Goal: Information Seeking & Learning: Learn about a topic

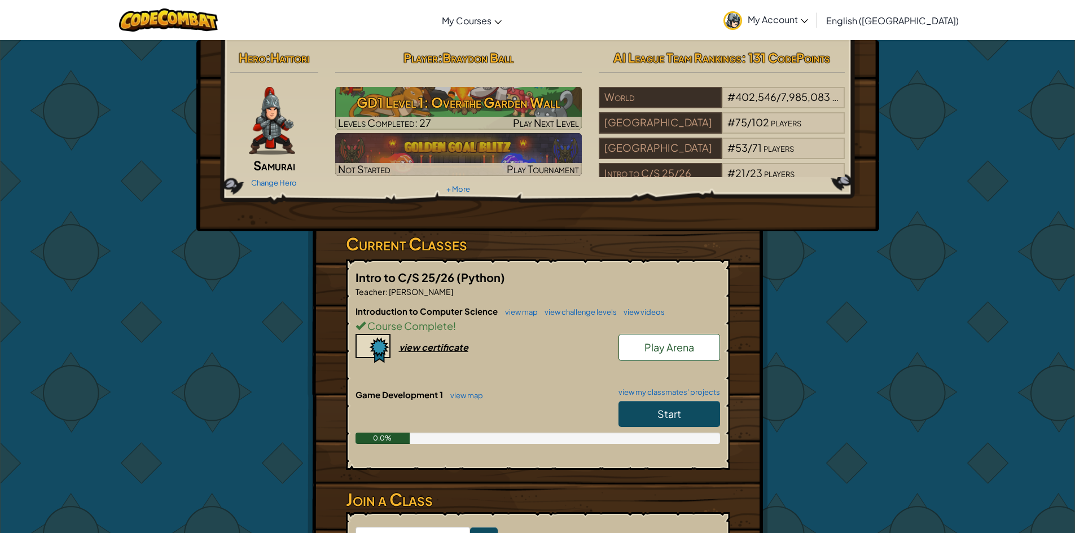
click at [668, 421] on link "Start" at bounding box center [669, 414] width 102 height 26
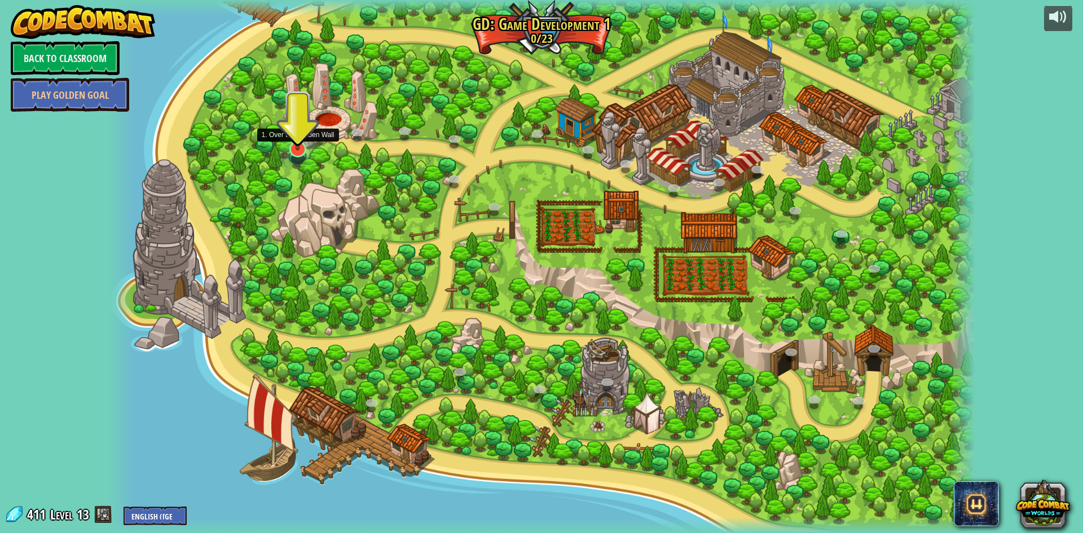
click at [309, 134] on img at bounding box center [298, 123] width 24 height 55
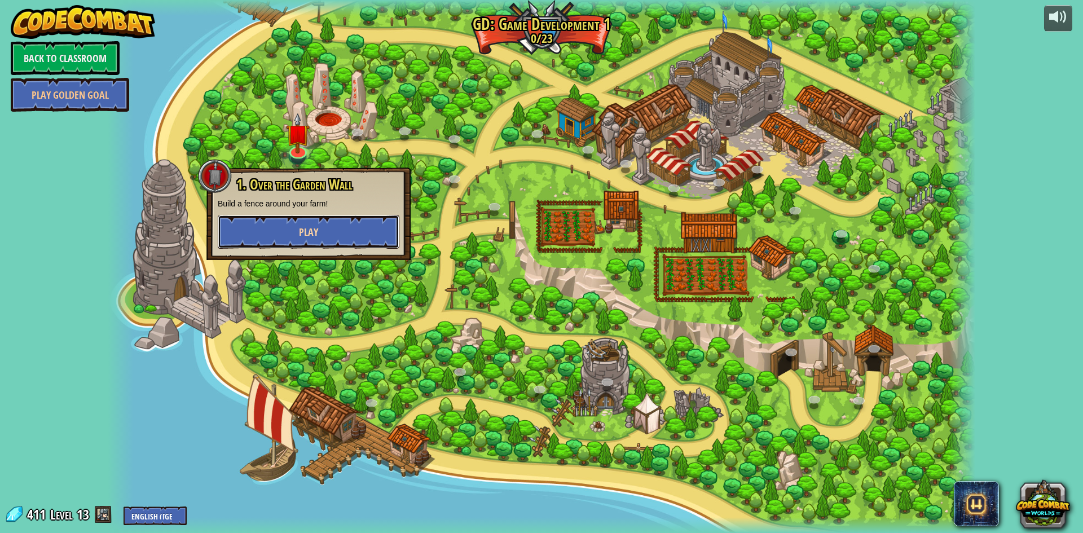
click at [331, 231] on button "Play" at bounding box center [309, 232] width 182 height 34
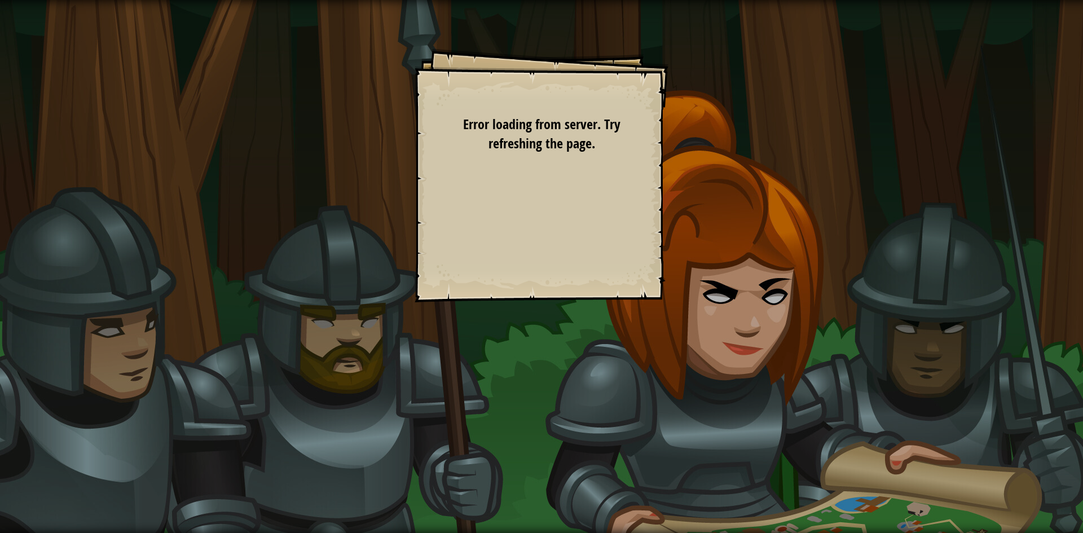
click at [464, 316] on div "Goals The humans must survive. Spawn at least 8 fence sections. Start Level Err…" at bounding box center [541, 266] width 1083 height 533
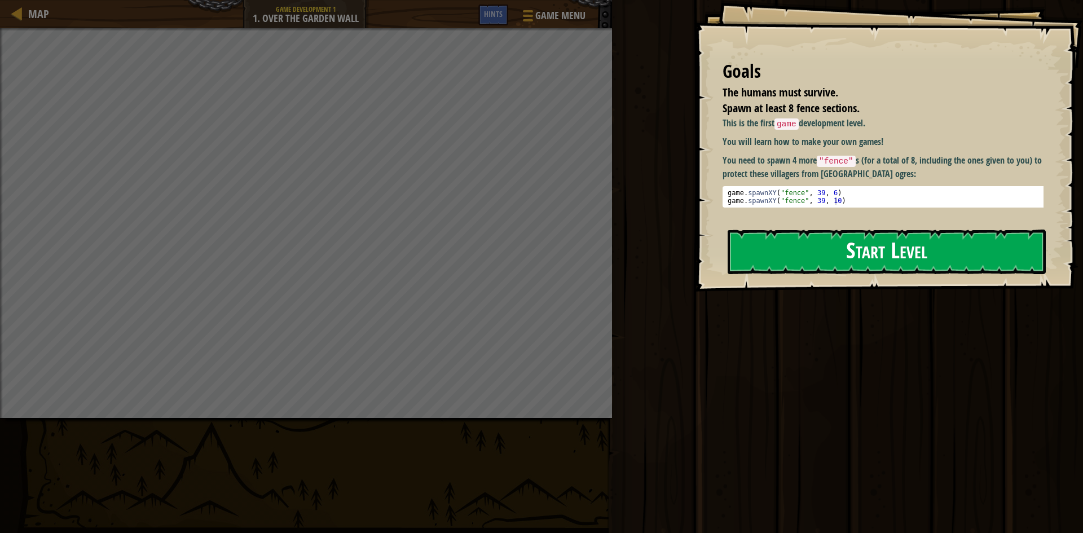
click at [750, 257] on button "Start Level" at bounding box center [887, 252] width 318 height 45
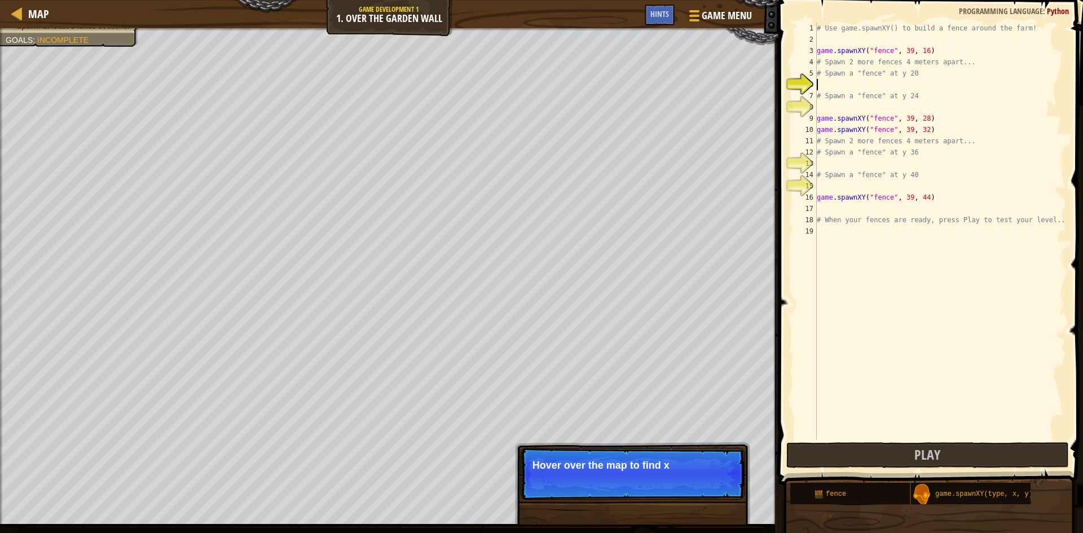
click at [873, 82] on div "# Use game.spawnXY() to build a fence around the farm! game . spawnXY ( "fence"…" at bounding box center [941, 243] width 252 height 440
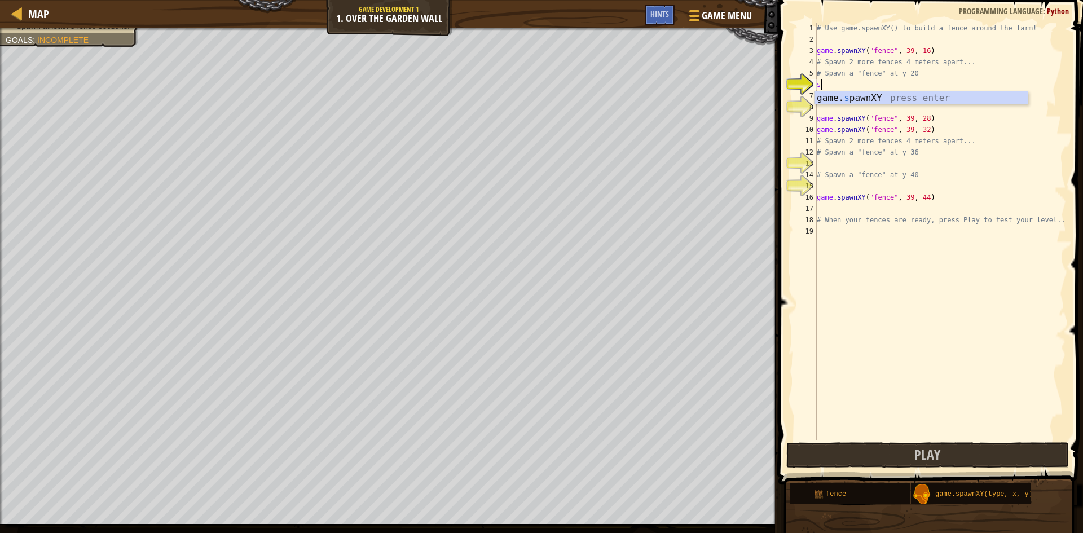
scroll to position [5, 0]
click at [847, 96] on div "game. s pawnXY press enter" at bounding box center [921, 111] width 213 height 41
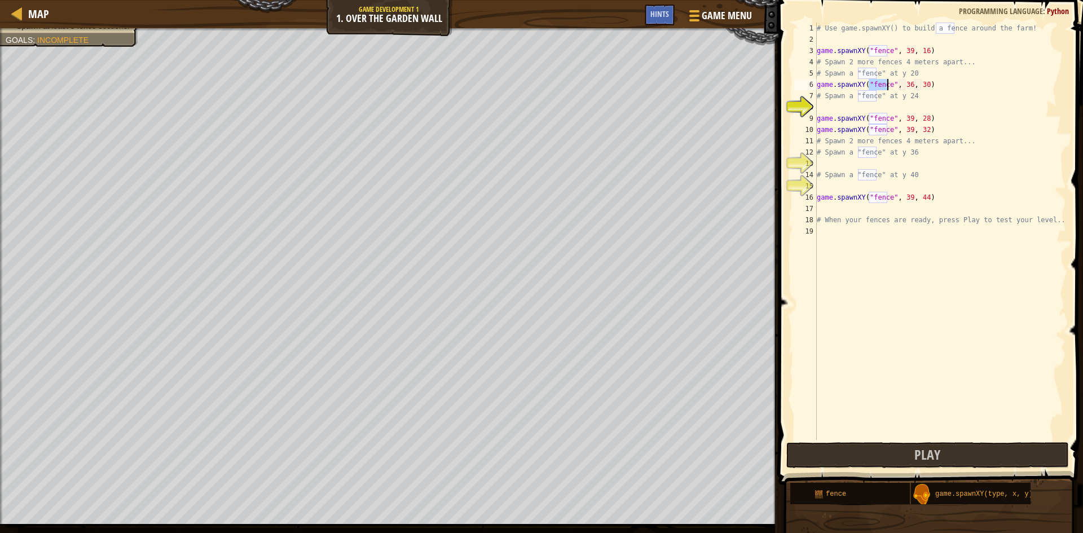
click at [906, 86] on div "# Use game.spawnXY() to build a fence around the farm! game . spawnXY ( "fence"…" at bounding box center [941, 243] width 252 height 440
click at [921, 83] on div "# Use game.spawnXY() to build a fence around the farm! game . spawnXY ( "fence"…" at bounding box center [941, 243] width 252 height 440
type textarea "game.spawnXY("fence", 39, 18)"
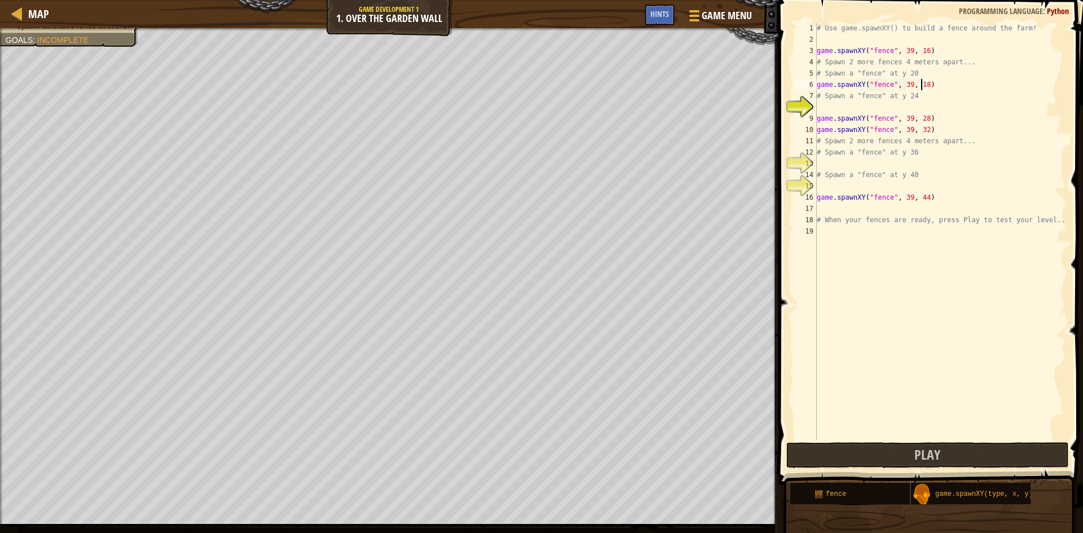
click at [911, 107] on div "# Use game.spawnXY() to build a fence around the farm! game . spawnXY ( "fence"…" at bounding box center [941, 243] width 252 height 440
click at [920, 85] on div "# Use game.spawnXY() to build a fence around the farm! game . spawnXY ( "fence"…" at bounding box center [941, 243] width 252 height 440
type textarea "game.spawnXY("fence", 39, 20)"
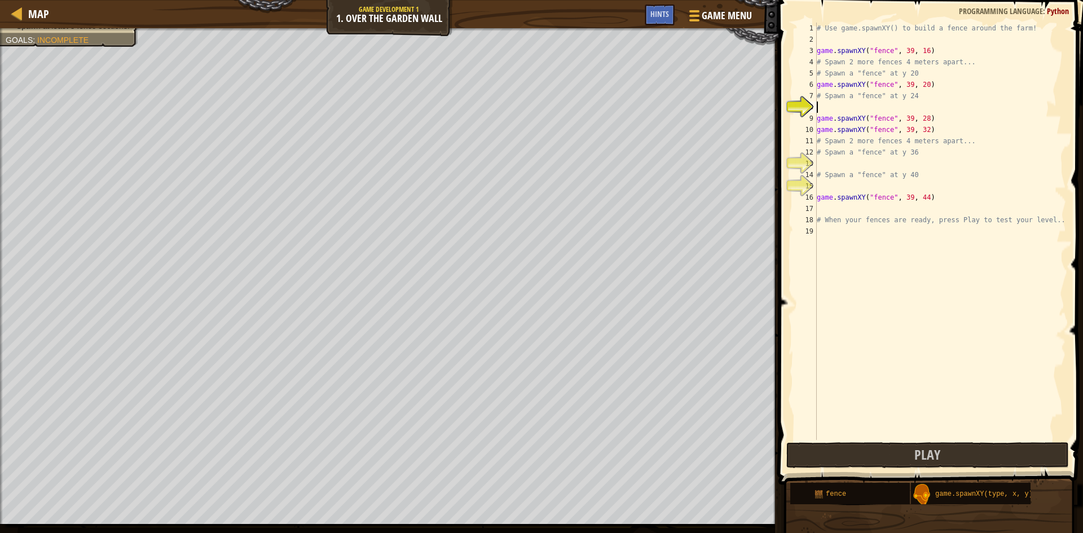
click at [860, 105] on div "# Use game.spawnXY() to build a fence around the farm! game . spawnXY ( "fence"…" at bounding box center [941, 243] width 252 height 440
click at [844, 114] on div "game. s pawnXY press enter" at bounding box center [921, 134] width 213 height 41
click at [906, 105] on div "# Use game.spawnXY() to build a fence around the farm! game . spawnXY ( "fence"…" at bounding box center [941, 243] width 252 height 440
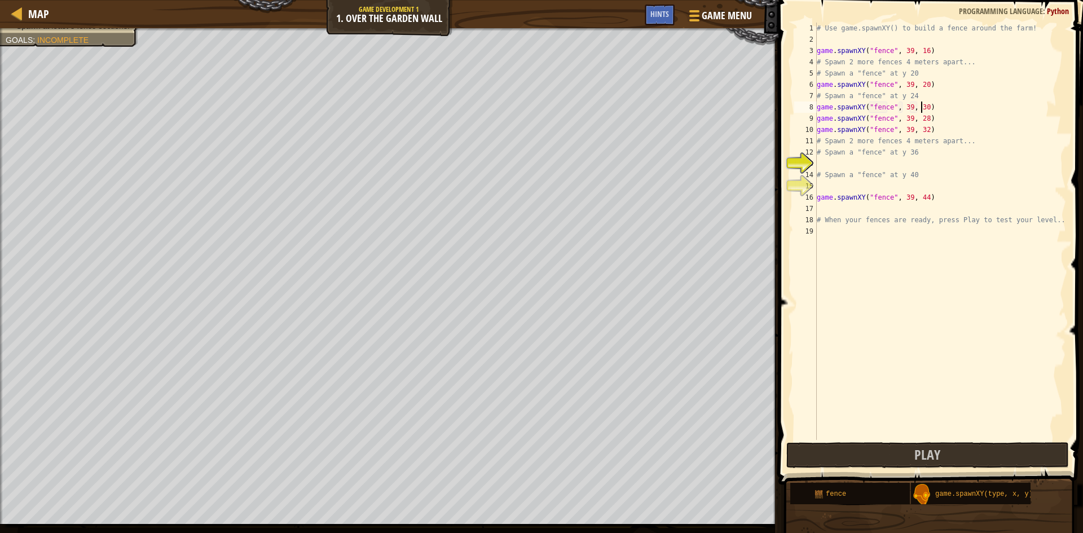
click at [922, 105] on div "# Use game.spawnXY() to build a fence around the farm! game . spawnXY ( "fence"…" at bounding box center [941, 243] width 252 height 440
type textarea "game.spawnXY("fence", 39, 24)"
click at [868, 161] on div "# Use game.spawnXY() to build a fence around the farm! game . spawnXY ( "fence"…" at bounding box center [941, 243] width 252 height 440
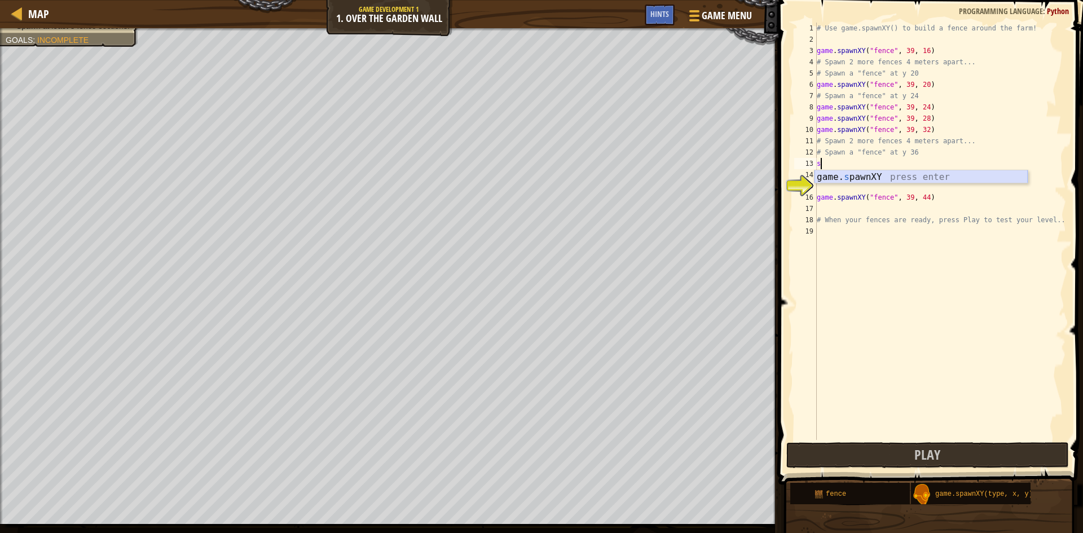
click at [874, 174] on div "game. s pawnXY press enter" at bounding box center [921, 190] width 213 height 41
type textarea "game.spawnXY("fence", 36, 30)"
click at [872, 184] on div "# Use game.spawnXY() to build a fence around the farm! game . spawnXY ( "fence"…" at bounding box center [941, 243] width 252 height 440
click at [818, 0] on body "Map Game Development 1 1. Over the Garden Wall Game Menu Done Hints 1 ההההההההה…" at bounding box center [541, 0] width 1083 height 0
click at [822, 197] on div "# Use game.spawnXY() to build a fence around the farm! game . spawnXY ( "fence"…" at bounding box center [941, 243] width 252 height 440
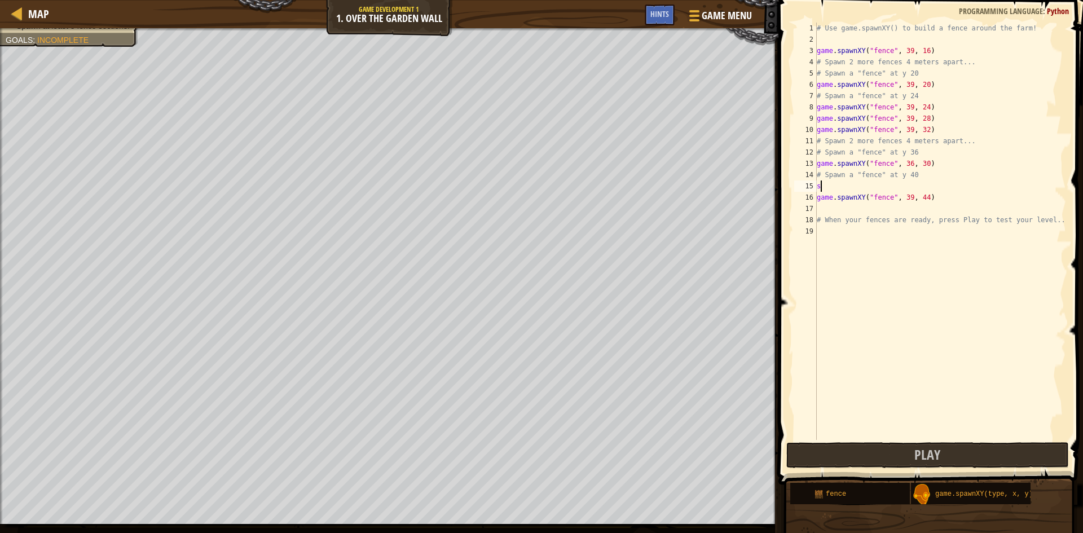
click at [827, 187] on div "# Use game.spawnXY() to build a fence around the farm! game . spawnXY ( "fence"…" at bounding box center [941, 243] width 252 height 440
type textarea "s"
click at [834, 196] on div "game. s pawnXY press enter" at bounding box center [921, 213] width 213 height 41
click at [921, 186] on div "# Use game.spawnXY() to build a fence around the farm! game . spawnXY ( "fence"…" at bounding box center [941, 243] width 252 height 440
click at [908, 186] on div "# Use game.spawnXY() to build a fence around the farm! game . spawnXY ( "fence"…" at bounding box center [941, 243] width 252 height 440
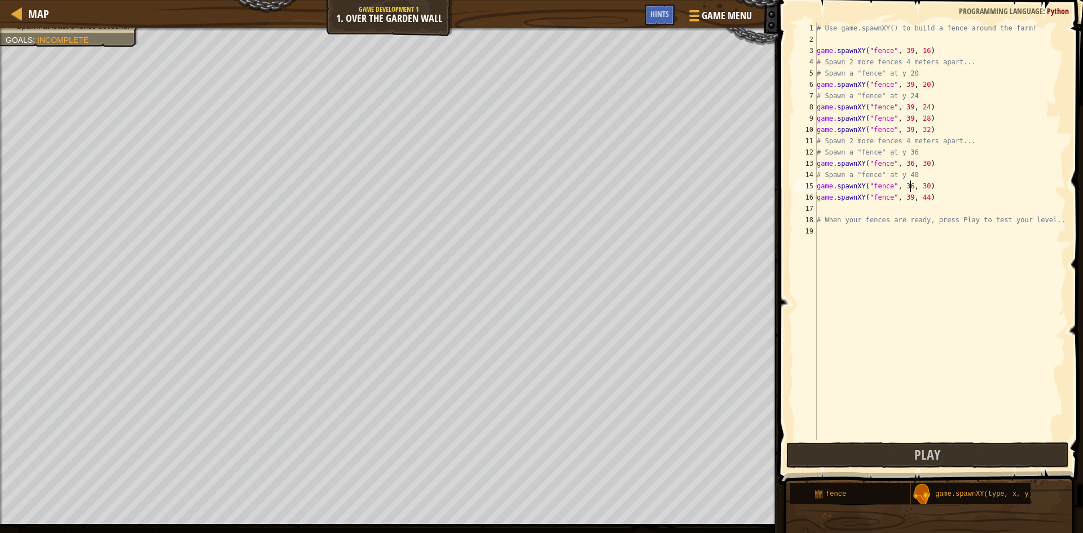
click at [905, 184] on div "# Use game.spawnXY() to build a fence around the farm! game . spawnXY ( "fence"…" at bounding box center [941, 243] width 252 height 440
click at [904, 164] on div "# Use game.spawnXY() to build a fence around the farm! game . spawnXY ( "fence"…" at bounding box center [941, 243] width 252 height 440
click at [907, 164] on div "# Use game.spawnXY() to build a fence around the farm! game . spawnXY ( "fence"…" at bounding box center [941, 243] width 252 height 440
click at [922, 163] on div "# Use game.spawnXY() to build a fence around the farm! game . spawnXY ( "fence"…" at bounding box center [941, 243] width 252 height 440
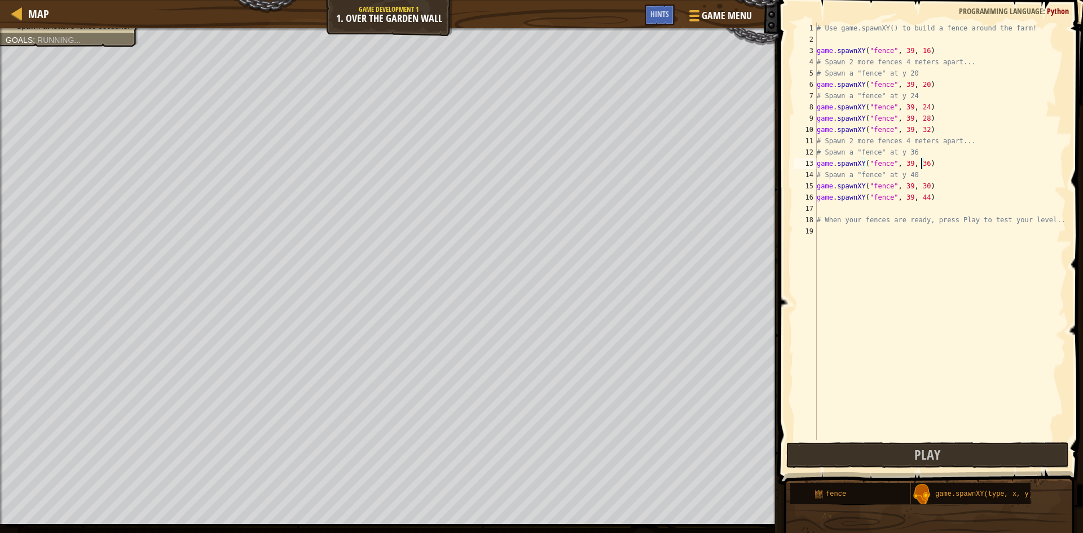
scroll to position [5, 8]
click at [921, 187] on div "# Use game.spawnXY() to build a fence around the farm! game . spawnXY ( "fence"…" at bounding box center [941, 243] width 252 height 440
type textarea "game.spawnXY("fence", 39, 40)"
click at [989, 448] on button "Play" at bounding box center [927, 455] width 283 height 26
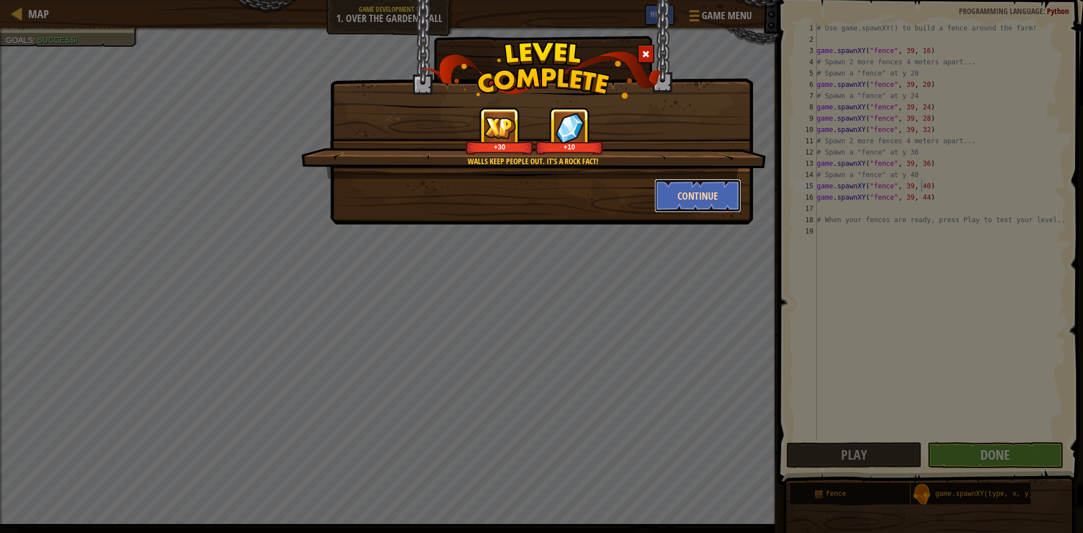
click at [706, 198] on button "Continue" at bounding box center [697, 196] width 87 height 34
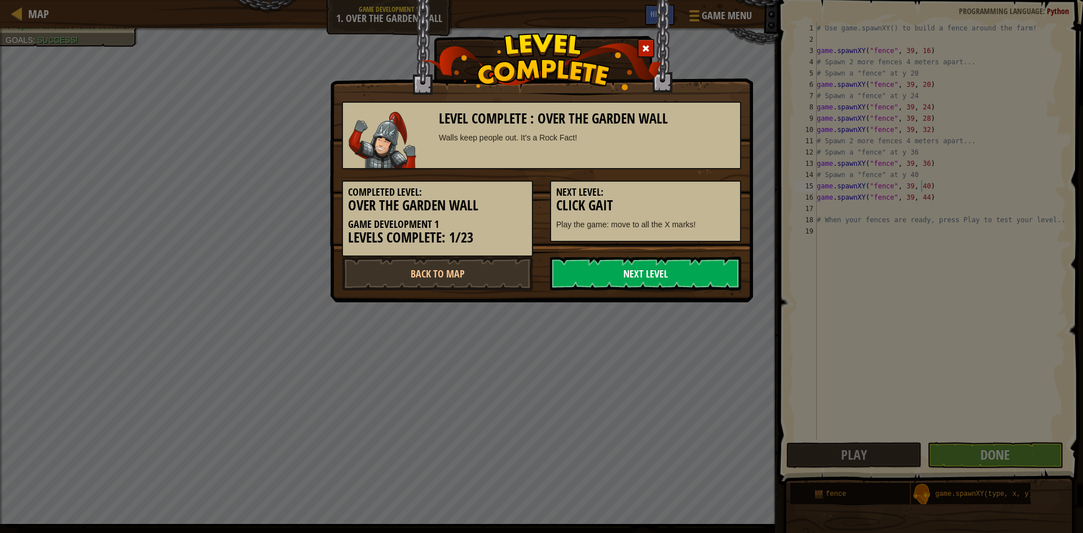
click at [614, 272] on link "Next Level" at bounding box center [645, 274] width 191 height 34
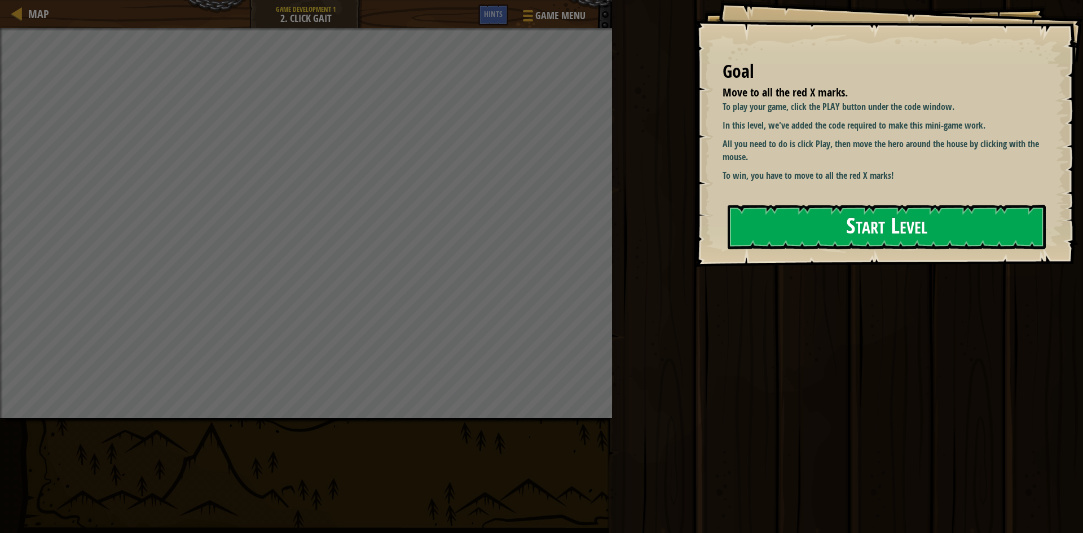
click at [764, 247] on button "Start Level" at bounding box center [887, 227] width 318 height 45
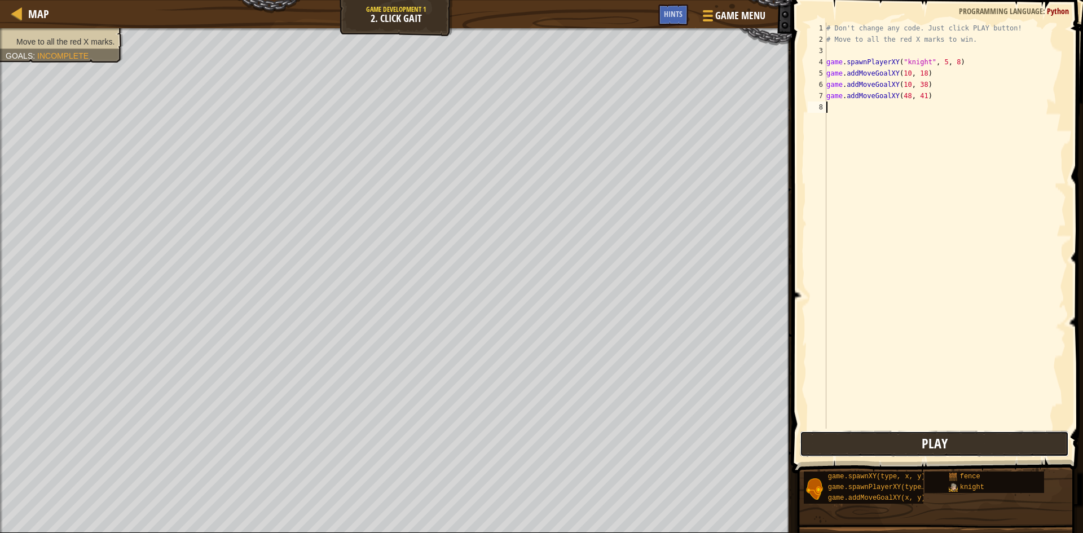
click at [964, 444] on button "Play" at bounding box center [934, 444] width 269 height 26
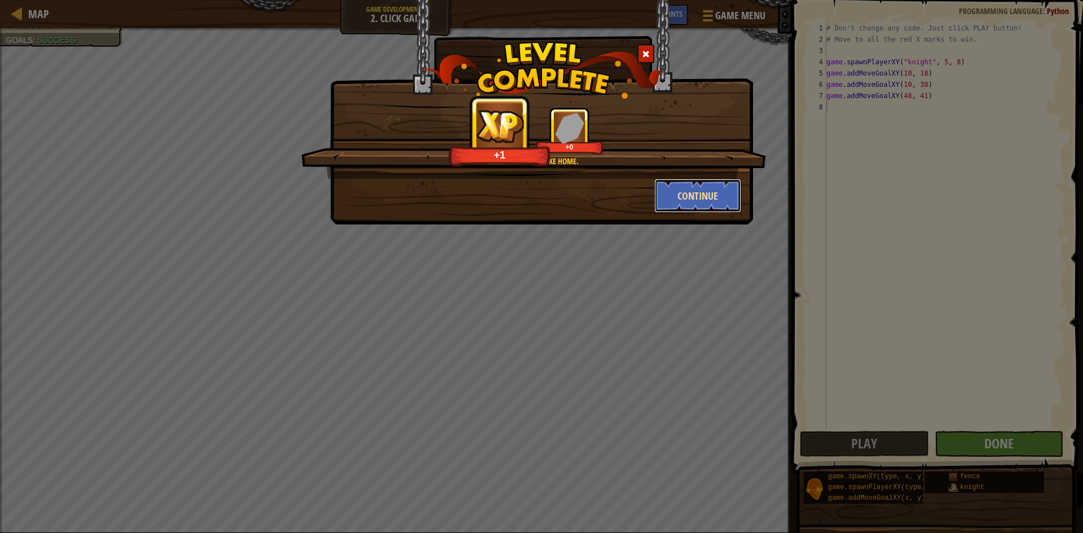
click at [680, 188] on button "Continue" at bounding box center [697, 196] width 87 height 34
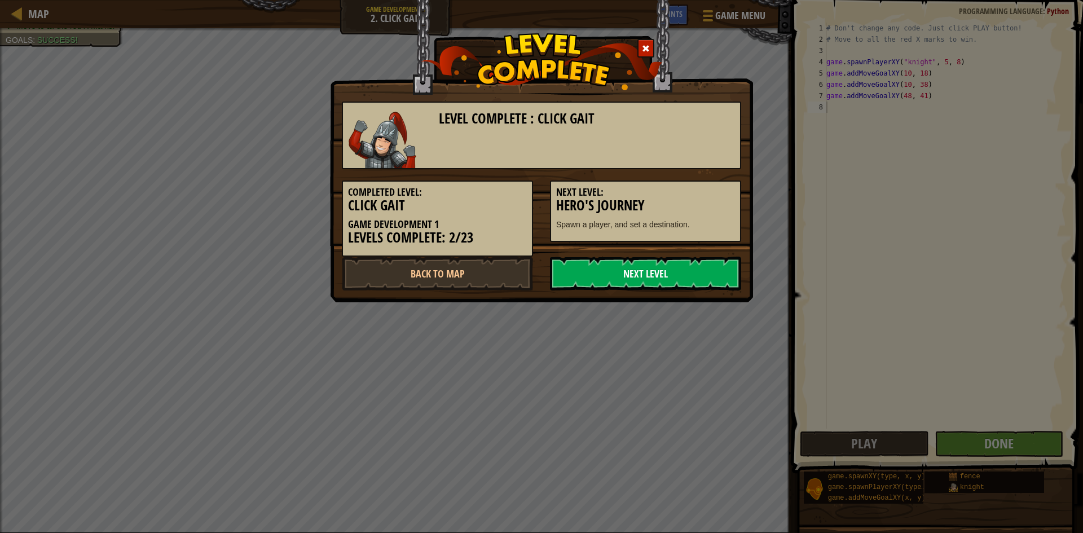
click at [663, 270] on link "Next Level" at bounding box center [645, 274] width 191 height 34
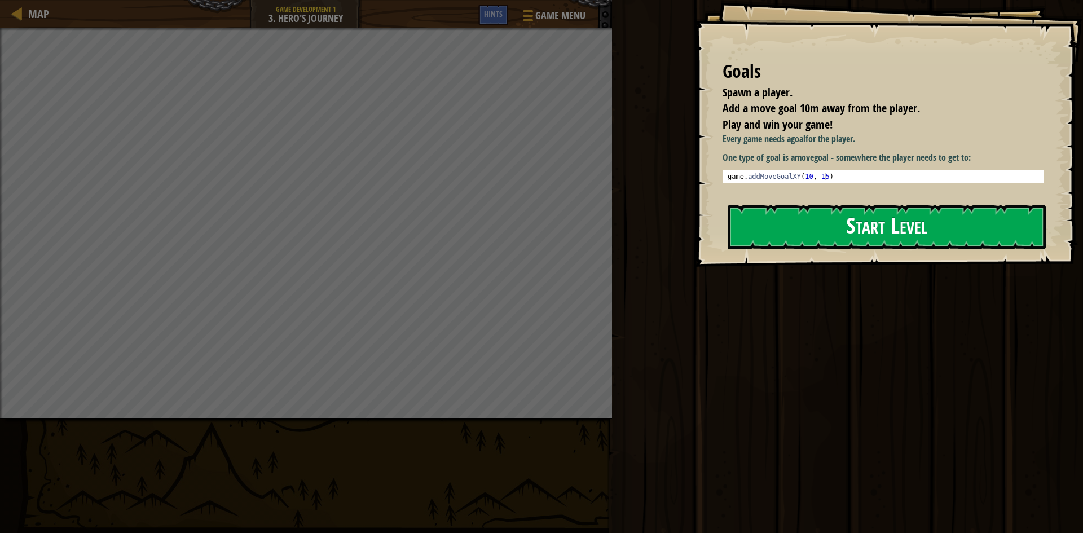
click at [837, 242] on button "Start Level" at bounding box center [887, 227] width 318 height 45
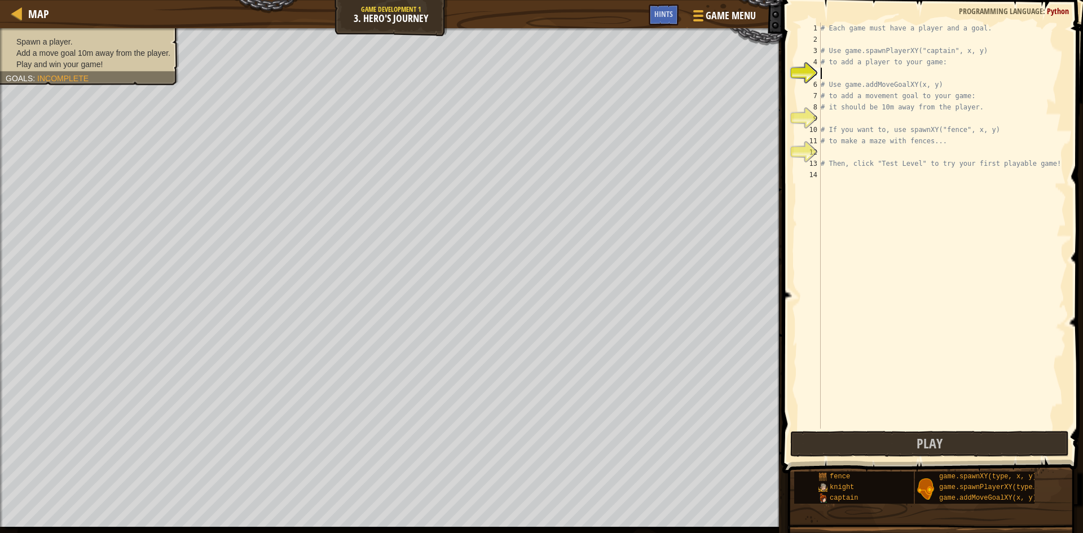
click at [831, 72] on div "# Each game must have a player and a goal. # Use game.spawnPlayerXY("captain", …" at bounding box center [942, 237] width 248 height 429
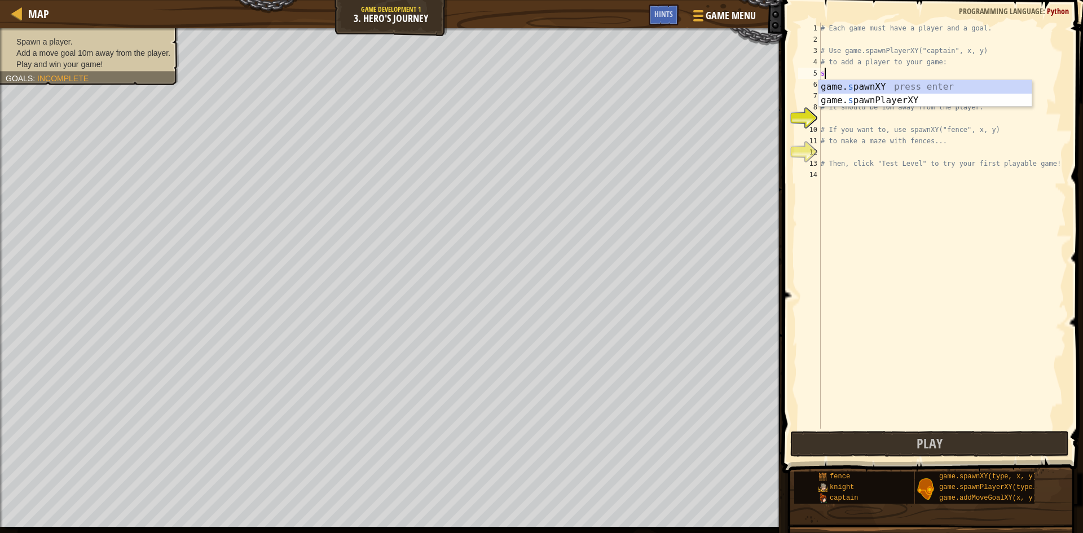
scroll to position [5, 0]
click at [849, 85] on div "game. s pawnXY press enter game. s pawnPlayerXY press enter" at bounding box center [924, 107] width 213 height 54
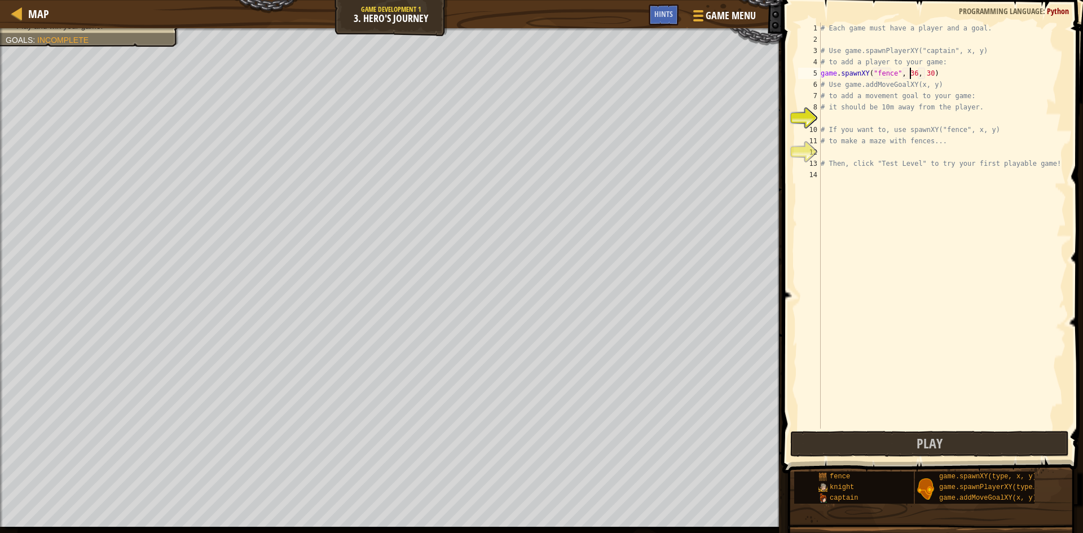
click at [908, 71] on div "# Each game must have a player and a goal. # Use game.spawnPlayerXY("captain", …" at bounding box center [942, 237] width 248 height 429
click at [925, 70] on div "# Each game must have a player and a goal. # Use game.spawnPlayerXY("captain", …" at bounding box center [942, 237] width 248 height 429
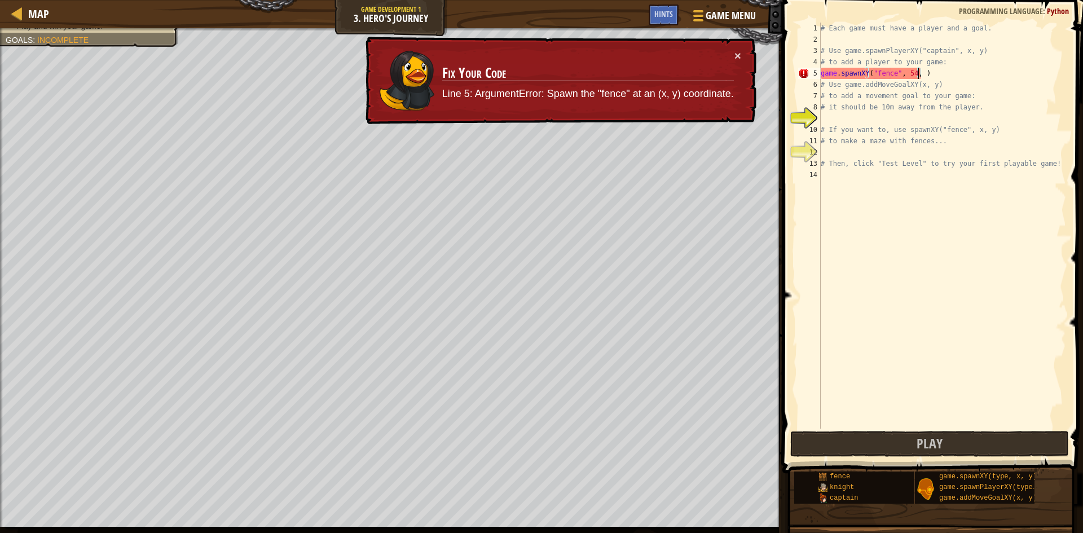
scroll to position [5, 8]
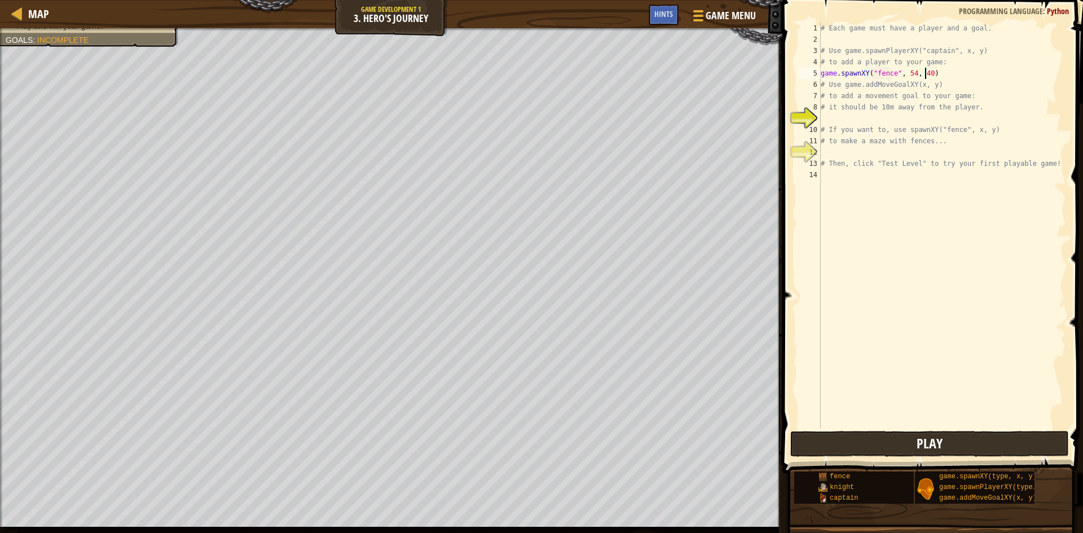
type textarea "game.spawnXY("fence", 54, 40)"
click at [942, 451] on button "Play" at bounding box center [929, 444] width 279 height 26
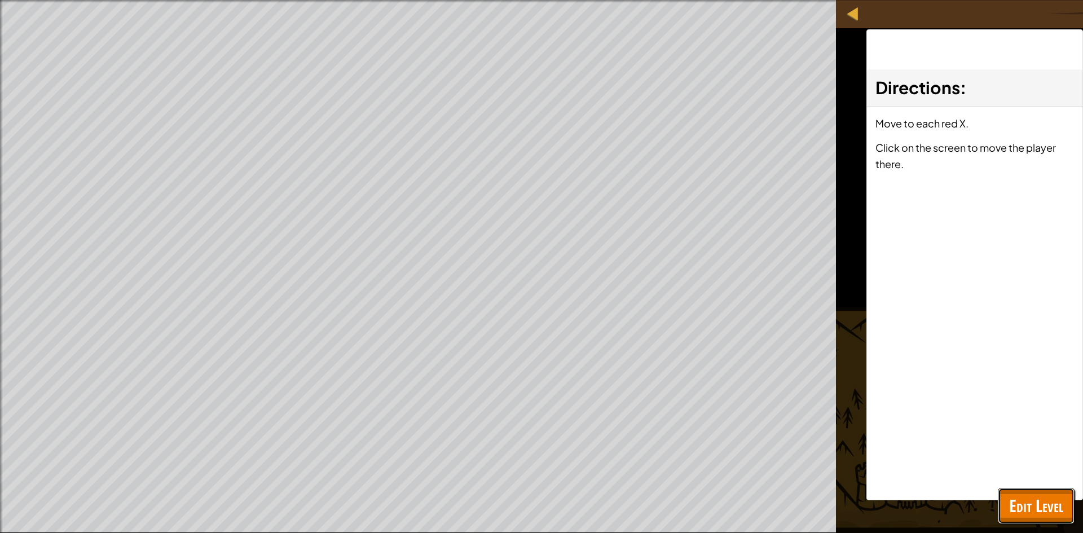
click at [1036, 499] on span "Edit Level" at bounding box center [1036, 505] width 54 height 23
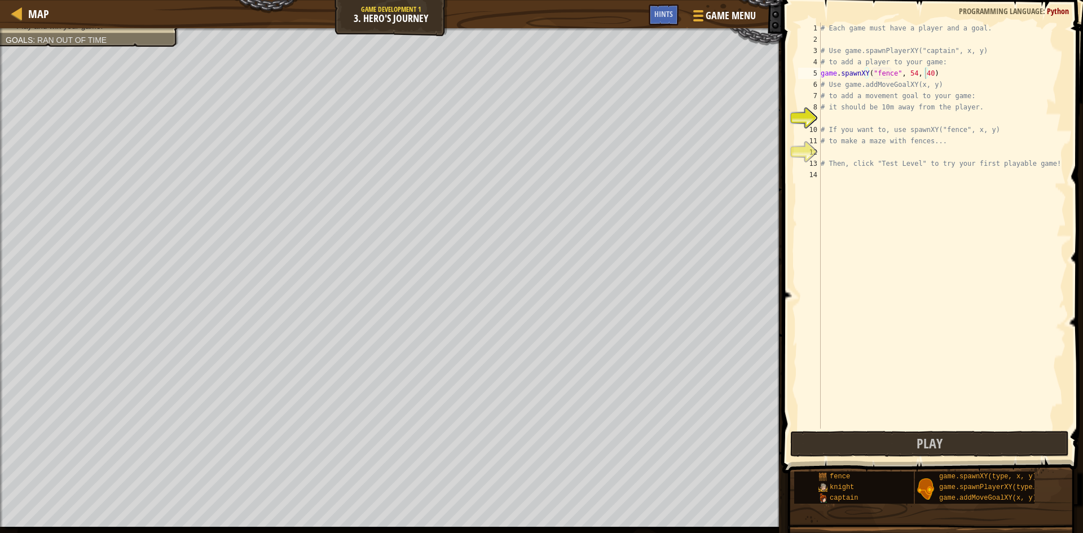
scroll to position [5, 0]
click at [829, 120] on div "# Each game must have a player and a goal. # Use game.spawnPlayerXY("captain", …" at bounding box center [942, 237] width 248 height 429
click at [888, 130] on div "game. s pawnXY press enter game. s pawnPlayerXY press enter" at bounding box center [924, 152] width 213 height 54
click at [908, 118] on div "# Each game must have a player and a goal. # Use game.spawnPlayerXY("captain", …" at bounding box center [942, 237] width 248 height 429
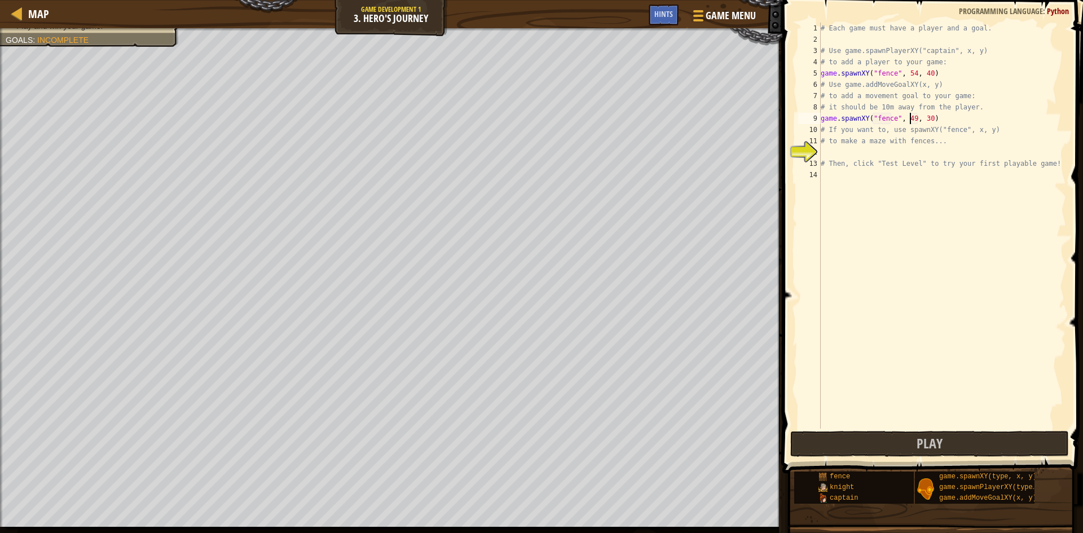
click at [925, 118] on div "# Each game must have a player and a goal. # Use game.spawnPlayerXY("captain", …" at bounding box center [942, 237] width 248 height 429
type textarea "game.spawnXY("fence", 49, 40)"
click at [930, 115] on div "# Each game must have a player and a goal. # Use game.spawnPlayerXY("captain", …" at bounding box center [942, 237] width 248 height 429
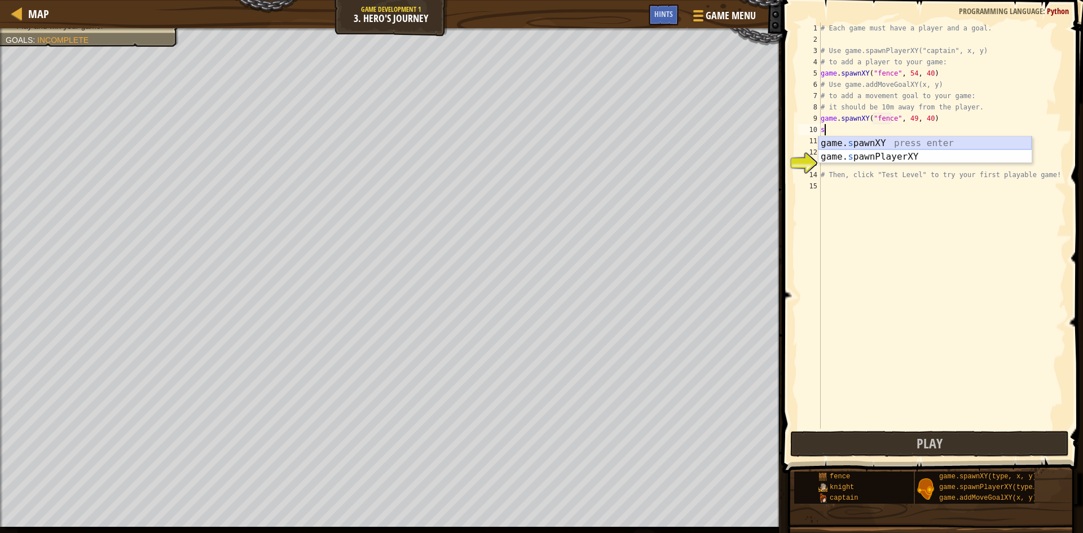
click at [829, 140] on div "game. s pawnXY press enter game. s pawnPlayerXY press enter" at bounding box center [924, 164] width 213 height 54
click at [909, 129] on div "# Each game must have a player and a goal. # Use game.spawnPlayerXY("captain", …" at bounding box center [942, 237] width 248 height 429
click at [916, 130] on div "# Each game must have a player and a goal. # Use game.spawnPlayerXY("captain", …" at bounding box center [942, 237] width 248 height 429
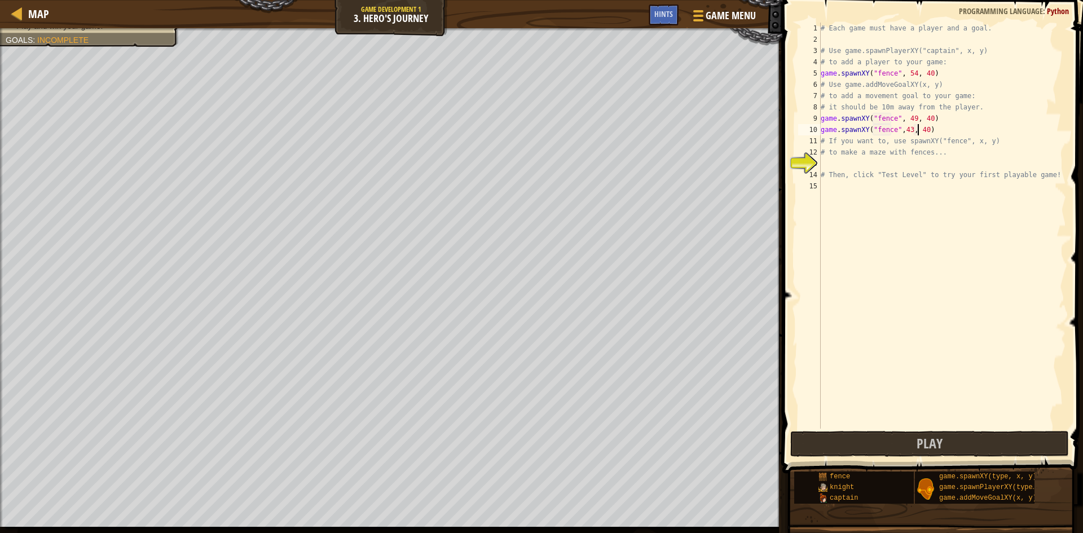
click at [906, 128] on div "# Each game must have a player and a goal. # Use game.spawnPlayerXY("captain", …" at bounding box center [942, 237] width 248 height 429
type textarea "game.spawnXY("fence",45, 40)"
click at [932, 131] on div "# Each game must have a player and a goal. # Use game.spawnPlayerXY("captain", …" at bounding box center [942, 237] width 248 height 429
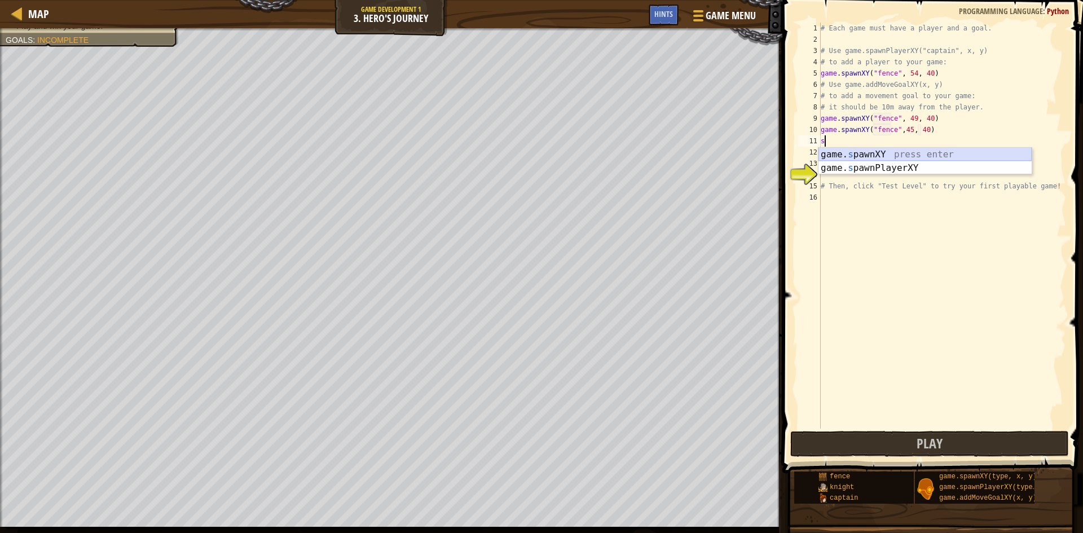
click at [882, 152] on div "game. s pawnXY press enter game. s pawnPlayerXY press enter" at bounding box center [924, 175] width 213 height 54
click at [911, 139] on div "# Each game must have a player and a goal. # Use game.spawnPlayerXY("captain", …" at bounding box center [942, 237] width 248 height 429
click at [921, 139] on div "# Each game must have a player and a goal. # Use game.spawnPlayerXY("captain", …" at bounding box center [942, 237] width 248 height 429
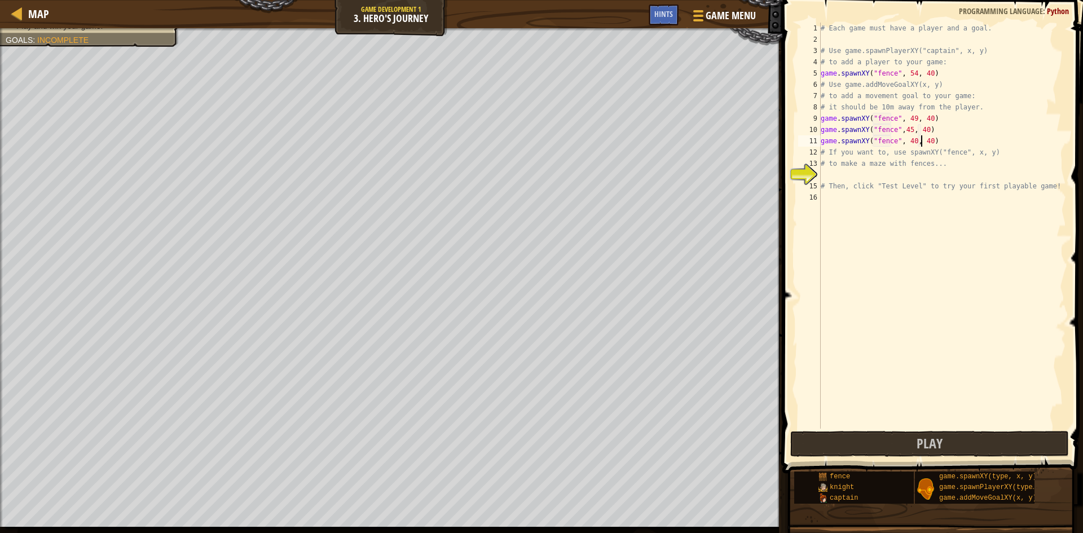
click at [945, 140] on div "# Each game must have a player and a goal. # Use game.spawnPlayerXY("captain", …" at bounding box center [942, 237] width 248 height 429
type textarea "game.spawnXY("fence", 40, 40)"
click at [829, 151] on div "# Each game must have a player and a goal. # Use game.spawnPlayerXY("captain", …" at bounding box center [942, 237] width 248 height 429
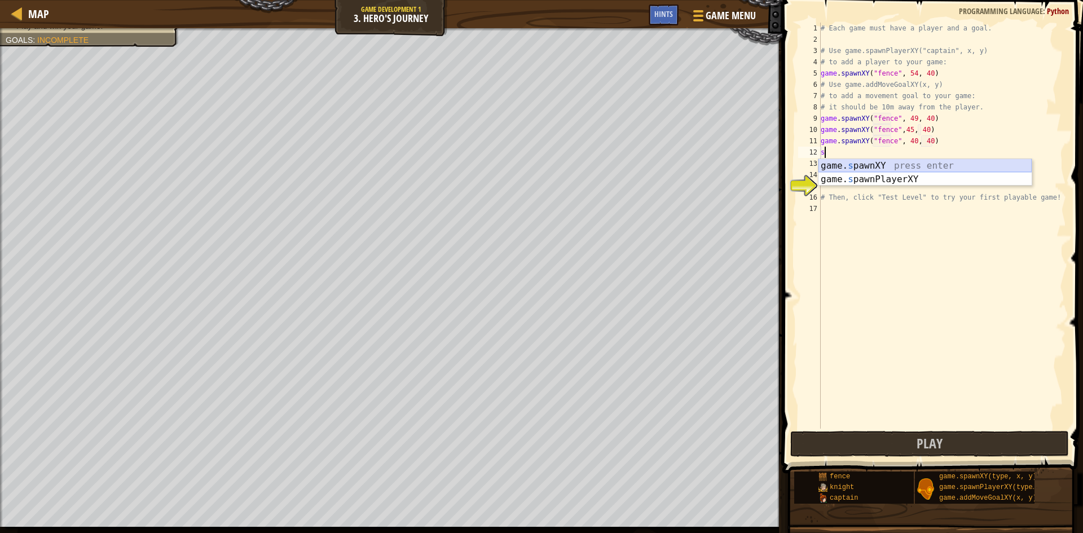
click at [882, 164] on div "game. s pawnXY press enter game. s pawnPlayerXY press enter" at bounding box center [924, 186] width 213 height 54
click at [908, 152] on div "# Each game must have a player and a goal. # Use game.spawnPlayerXY("captain", …" at bounding box center [942, 237] width 248 height 429
click at [925, 154] on div "# Each game must have a player and a goal. # Use game.spawnPlayerXY("captain", …" at bounding box center [942, 237] width 248 height 429
type textarea "game.spawnXY("fence", 40, 35)"
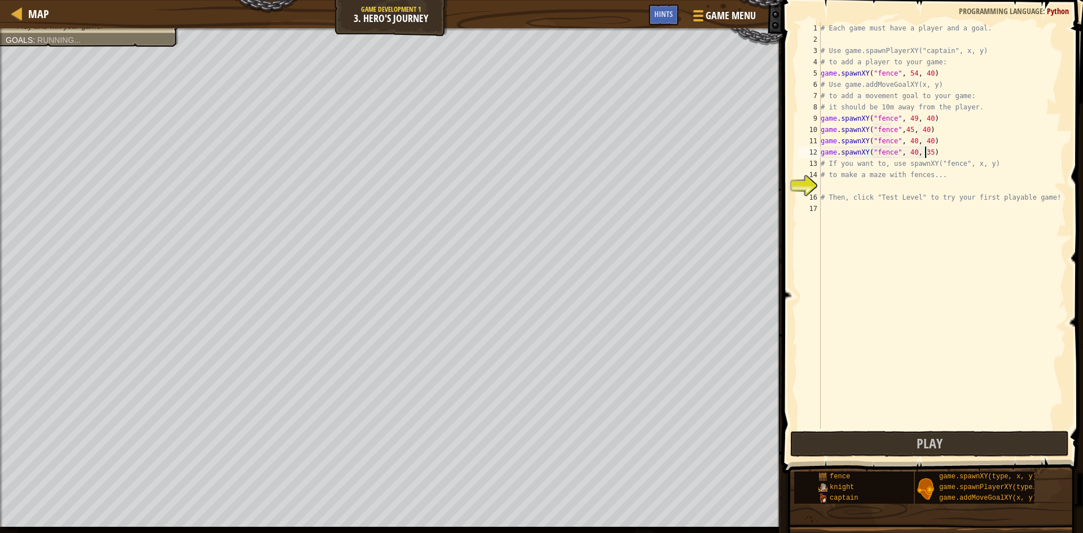
scroll to position [5, 8]
click at [943, 156] on div "# Each game must have a player and a goal. # Use game.spawnPlayerXY("captain", …" at bounding box center [942, 237] width 248 height 429
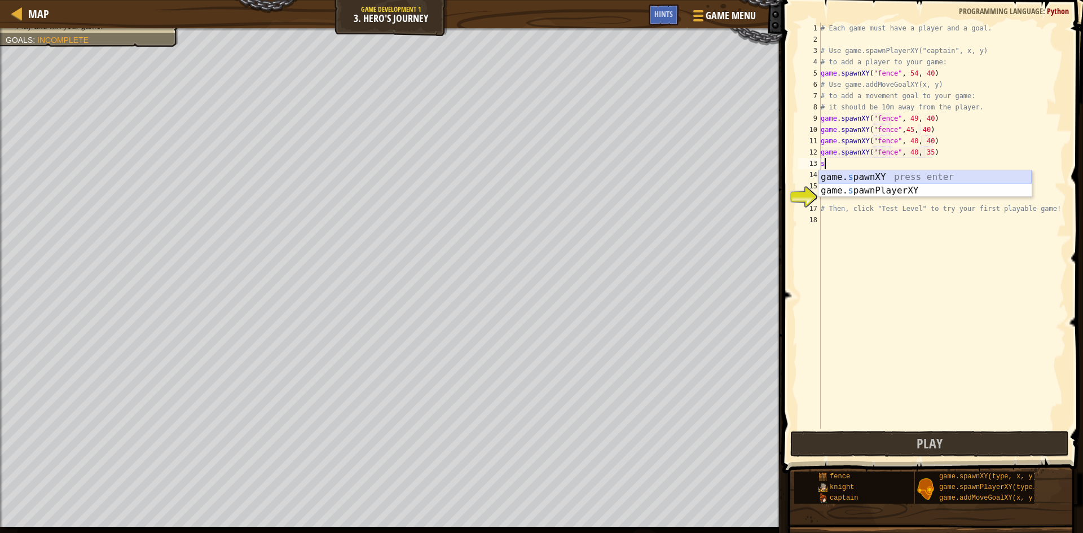
click at [877, 174] on div "game. s pawnXY press enter game. s pawnPlayerXY press enter" at bounding box center [924, 197] width 213 height 54
click at [910, 165] on div "# Each game must have a player and a goal. # Use game.spawnPlayerXY("captain", …" at bounding box center [942, 237] width 248 height 429
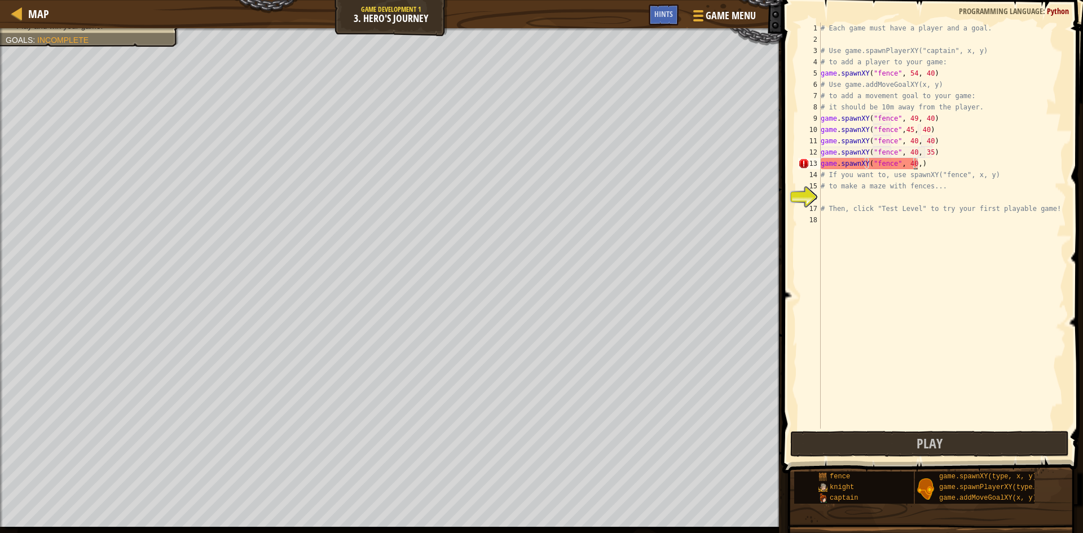
click at [928, 166] on div "# Each game must have a player and a goal. # Use game.spawnPlayerXY("captain", …" at bounding box center [942, 237] width 248 height 429
click at [930, 158] on div "# Each game must have a player and a goal. # Use game.spawnPlayerXY("captain", …" at bounding box center [942, 237] width 248 height 429
click at [898, 164] on div "# Each game must have a player and a goal. # Use game.spawnPlayerXY("captain", …" at bounding box center [942, 237] width 248 height 429
click at [909, 162] on div "# Each game must have a player and a goal. # Use game.spawnPlayerXY("captain", …" at bounding box center [942, 237] width 248 height 429
click at [906, 163] on div "# Each game must have a player and a goal. # Use game.spawnPlayerXY("captain", …" at bounding box center [942, 237] width 248 height 429
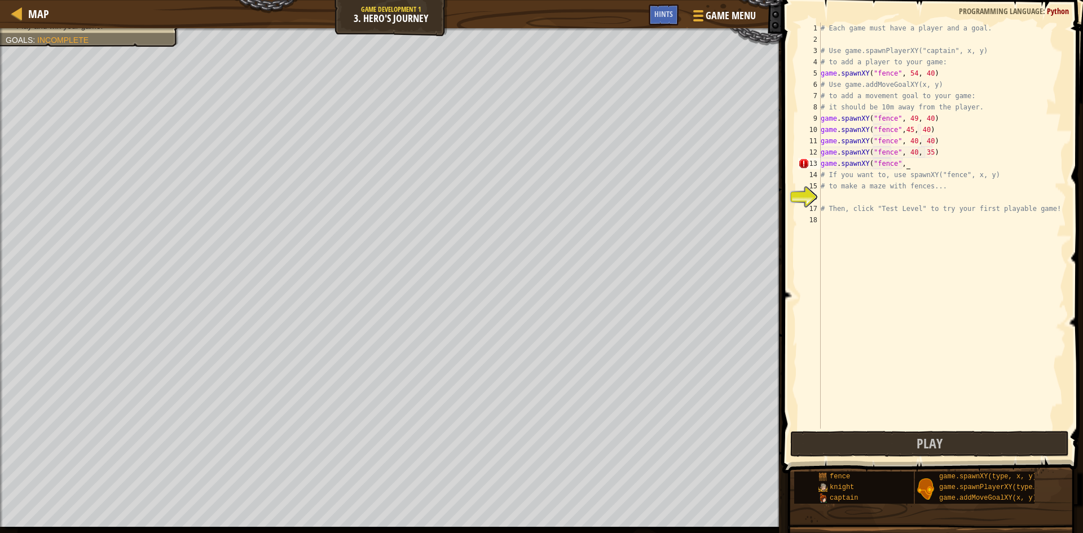
click at [906, 164] on div "# Each game must have a player and a goal. # Use game.spawnPlayerXY("captain", …" at bounding box center [942, 237] width 248 height 429
click at [903, 165] on div "# Each game must have a player and a goal. # Use game.spawnPlayerXY("captain", …" at bounding box center [942, 237] width 248 height 429
type textarea "game.spawnXY("fence", 40, 30)"
click at [1010, 446] on button "Play" at bounding box center [929, 444] width 279 height 26
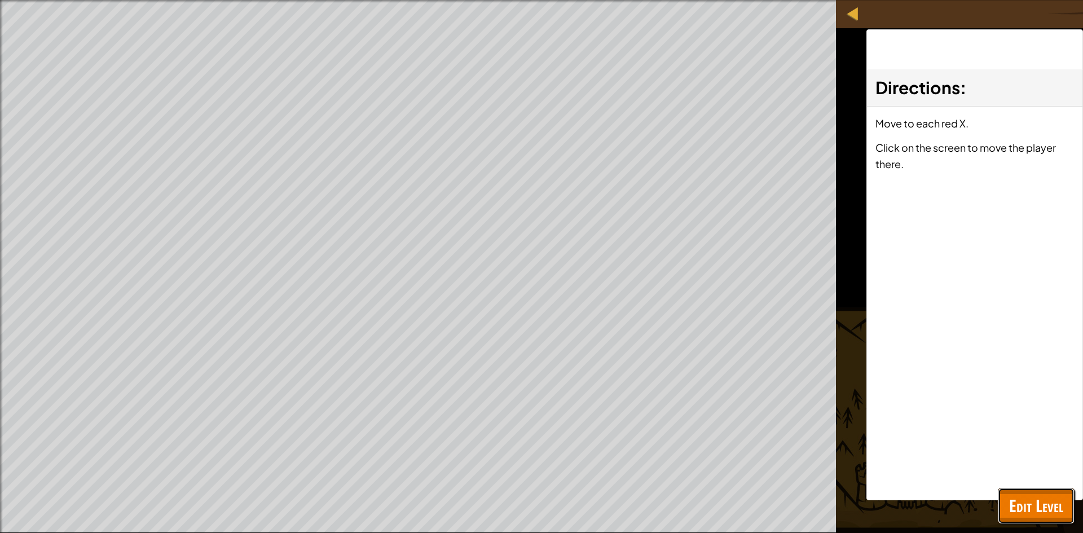
click at [1030, 499] on span "Edit Level" at bounding box center [1036, 505] width 54 height 23
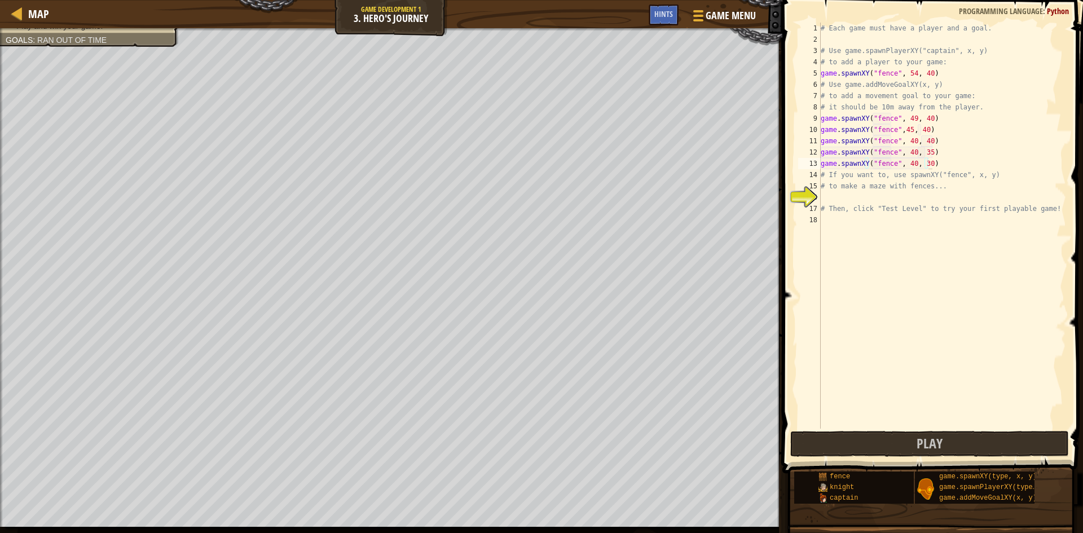
click at [901, 40] on div "# Each game must have a player and a goal. # Use game.spawnPlayerXY("captain", …" at bounding box center [942, 237] width 248 height 429
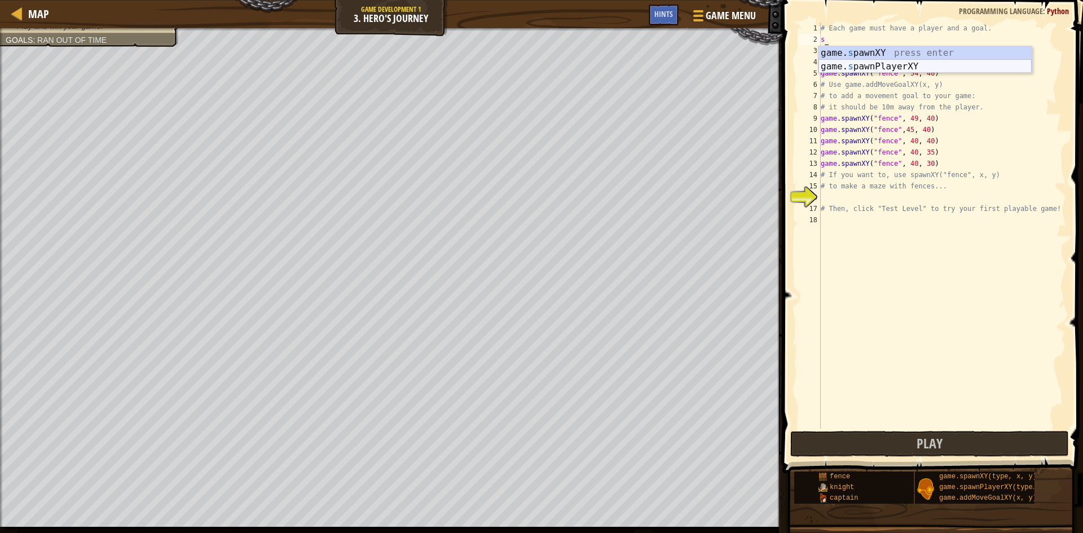
click at [860, 70] on div "game. s pawnXY press enter game. s pawnPlayerXY press enter" at bounding box center [924, 73] width 213 height 54
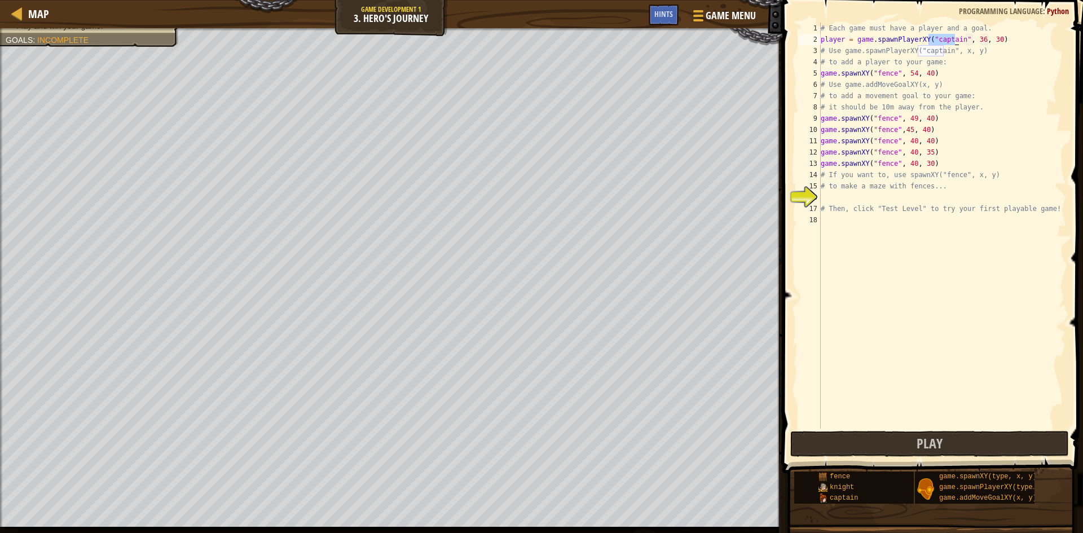
click at [973, 42] on div "# Each game must have a player and a goal. player = game . spawnPlayerXY ( "cap…" at bounding box center [942, 237] width 248 height 429
click at [970, 38] on div "# Each game must have a player and a goal. player = game . spawnPlayerXY ( "cap…" at bounding box center [942, 237] width 248 height 429
click at [976, 39] on div "# Each game must have a player and a goal. player = game . spawnPlayerXY ( "cap…" at bounding box center [942, 237] width 248 height 429
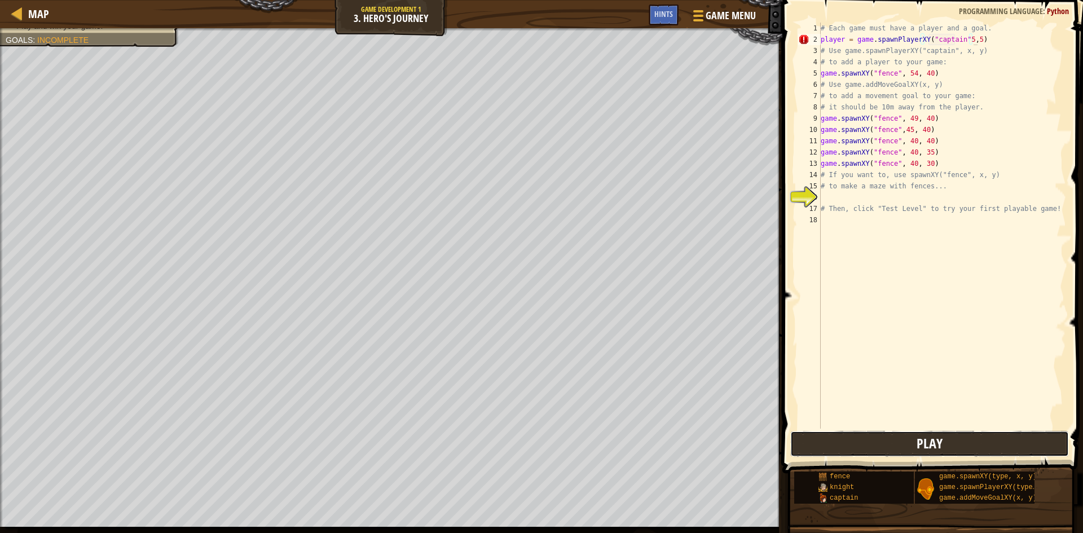
click at [966, 437] on button "Play" at bounding box center [929, 444] width 279 height 26
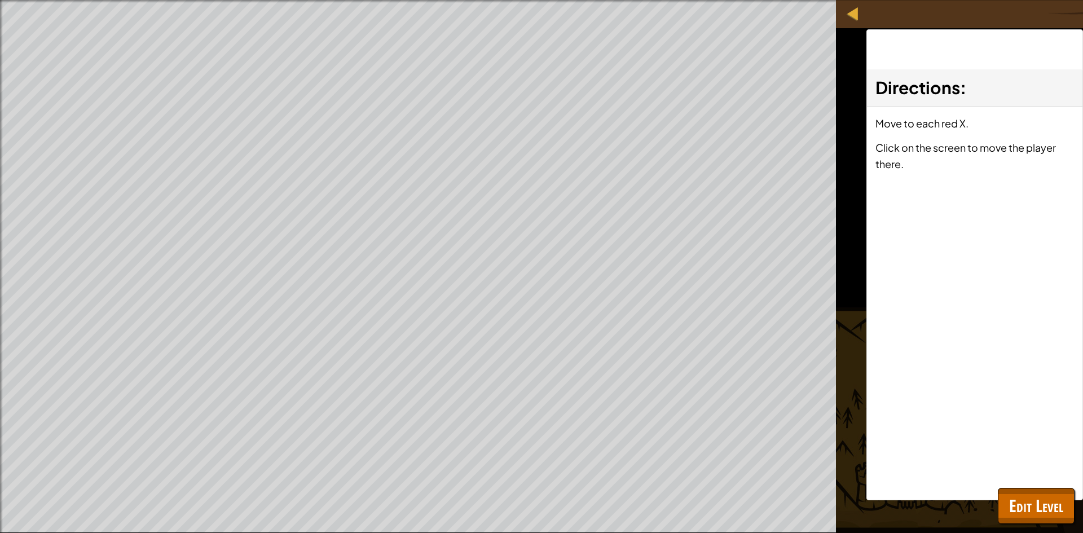
drag, startPoint x: 1024, startPoint y: 475, endPoint x: 1028, endPoint y: 480, distance: 6.1
click at [1026, 479] on div "Directions : Move to each red X. Click on the screen to move the player there." at bounding box center [974, 264] width 217 height 471
click at [1026, 483] on div "Directions : Move to each red X. Click on the screen to move the player there." at bounding box center [974, 264] width 217 height 471
click at [1023, 494] on span "Edit Level" at bounding box center [1036, 505] width 54 height 23
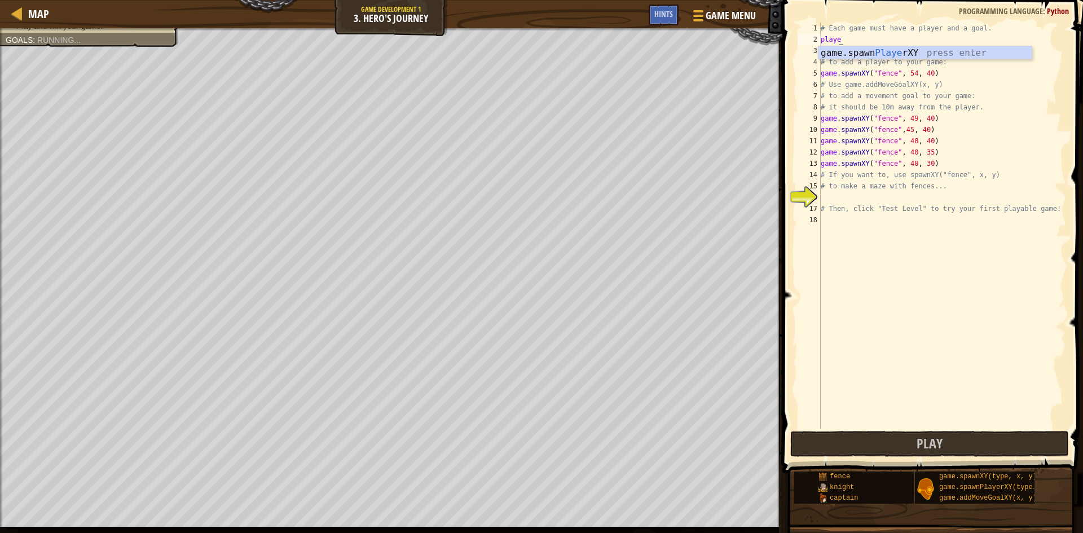
scroll to position [5, 0]
type textarea "p"
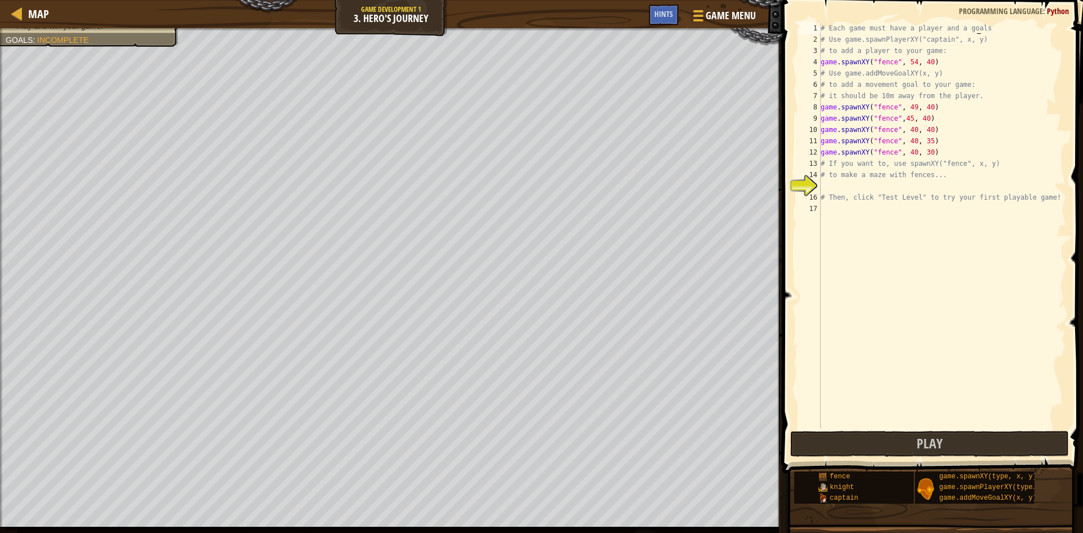
scroll to position [5, 12]
type textarea "# Each game must have a player and a goals"
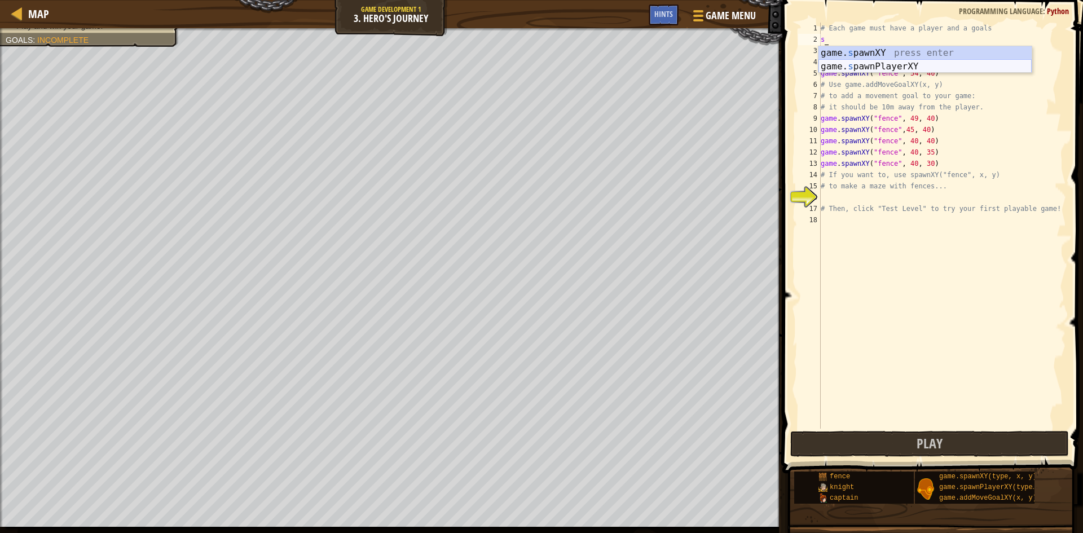
click at [887, 62] on div "game. s pawnXY press enter game. s pawnPlayerXY press enter" at bounding box center [924, 73] width 213 height 54
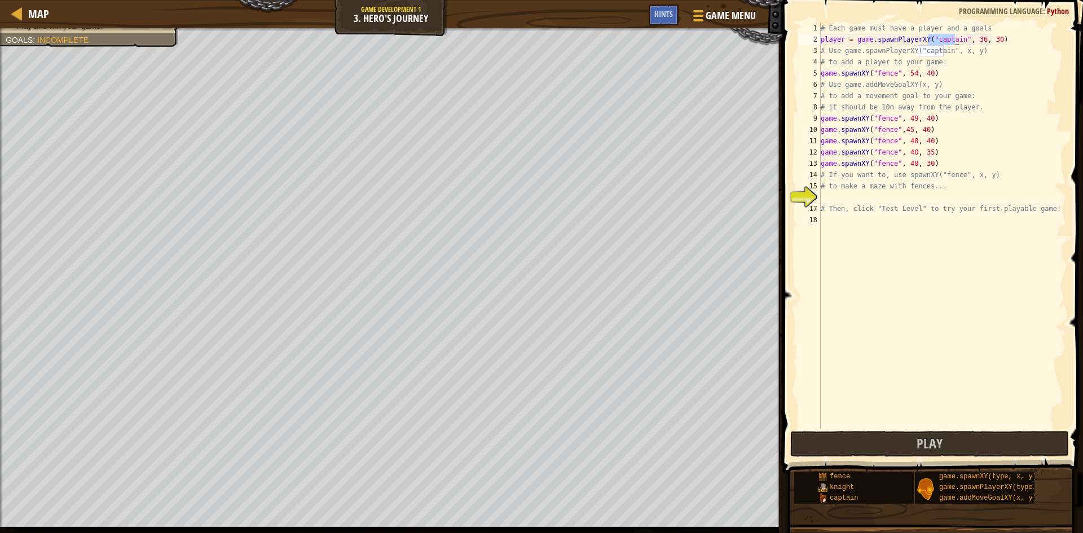
click at [987, 39] on div "# Each game must have a player and a goals player = game . spawnPlayerXY ( "cap…" at bounding box center [942, 237] width 248 height 429
click at [985, 43] on div "# Each game must have a player and a goals player = game . spawnPlayerXY ( "cap…" at bounding box center [942, 237] width 248 height 429
click at [979, 39] on div "# Each game must have a player and a goals player = game . spawnPlayerXY ( "cap…" at bounding box center [942, 237] width 248 height 429
click at [977, 42] on div "# Each game must have a player and a goals player = game . spawnPlayerXY ( "cap…" at bounding box center [942, 237] width 248 height 429
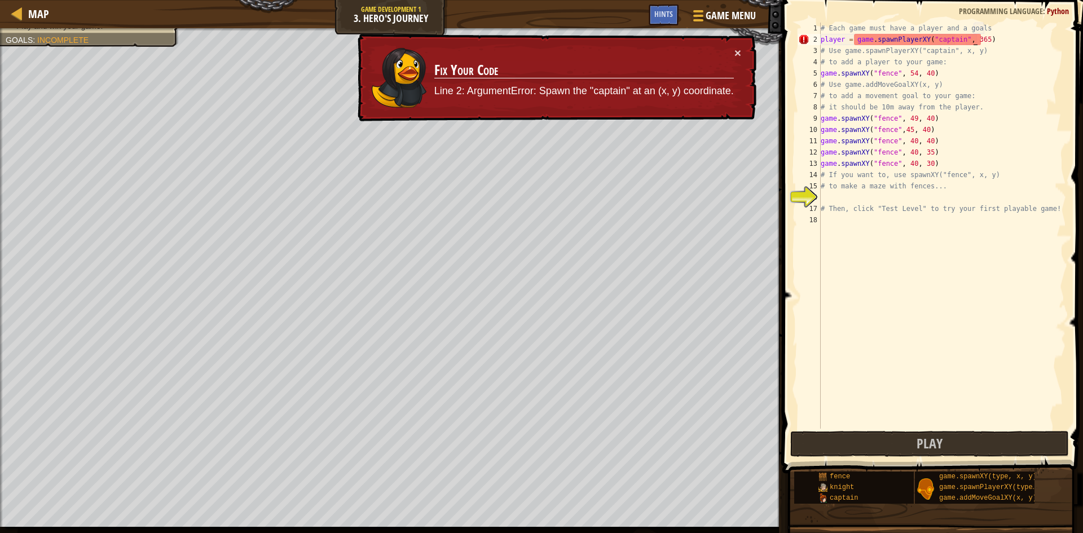
click at [974, 37] on div "# Each game must have a player and a goals player = game . spawnPlayerXY ( "cap…" at bounding box center [942, 237] width 248 height 429
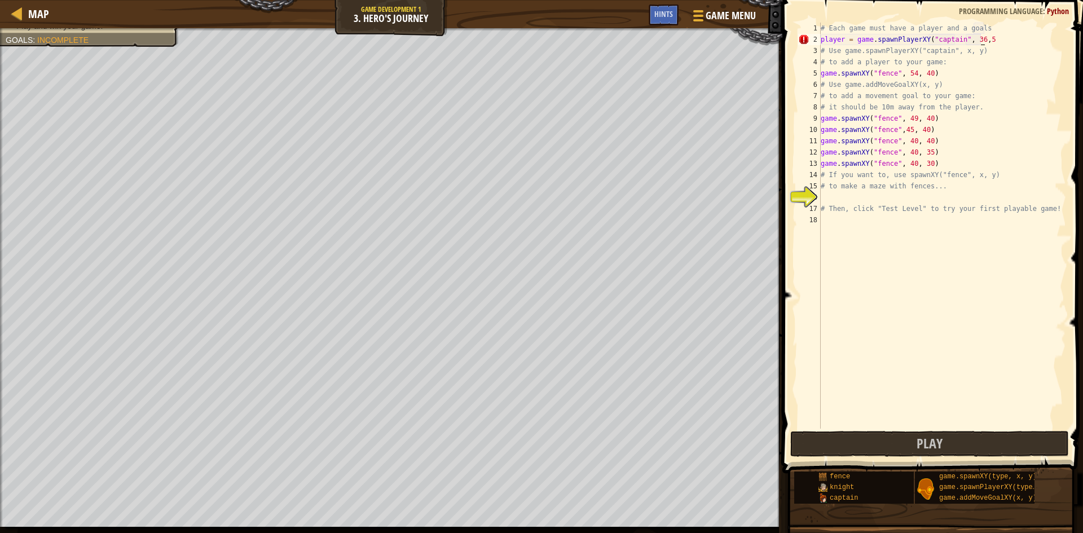
scroll to position [5, 14]
click at [965, 37] on div "# Each game must have a player and a goals player = game . spawnPlayerXY ( "cap…" at bounding box center [942, 237] width 248 height 429
click at [1002, 41] on div "# Each game must have a player and a goals player = game . spawnPlayerXY ( "cap…" at bounding box center [942, 237] width 248 height 429
type textarea "player = game.spawnPlayerXY("captain", 5,5)"
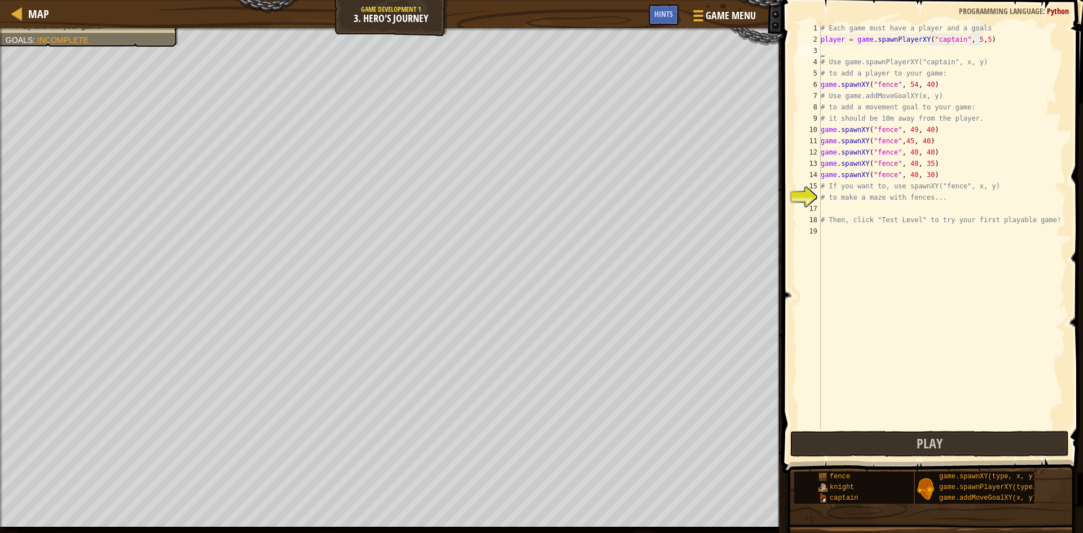
scroll to position [5, 0]
click at [946, 177] on div "# Each game must have a player and a goals player = game . spawnPlayerXY ( "cap…" at bounding box center [942, 237] width 248 height 429
type textarea "game.spawnXY("fence", 40, 30)"
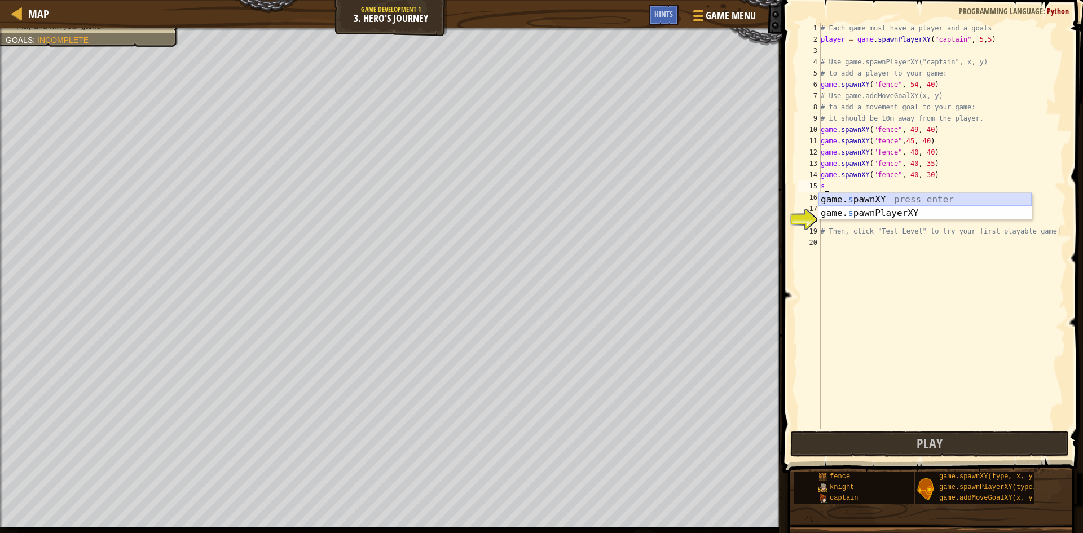
click at [917, 200] on div "game. s pawnXY press enter game. s pawnPlayerXY press enter" at bounding box center [924, 220] width 213 height 54
click at [911, 187] on div "# Each game must have a player and a goals player = game . spawnPlayerXY ( "cap…" at bounding box center [942, 237] width 248 height 429
click at [904, 184] on div "# Each game must have a player and a goals player = game . spawnPlayerXY ( "cap…" at bounding box center [942, 237] width 248 height 429
click at [922, 186] on div "# Each game must have a player and a goals player = game . spawnPlayerXY ( "cap…" at bounding box center [942, 237] width 248 height 429
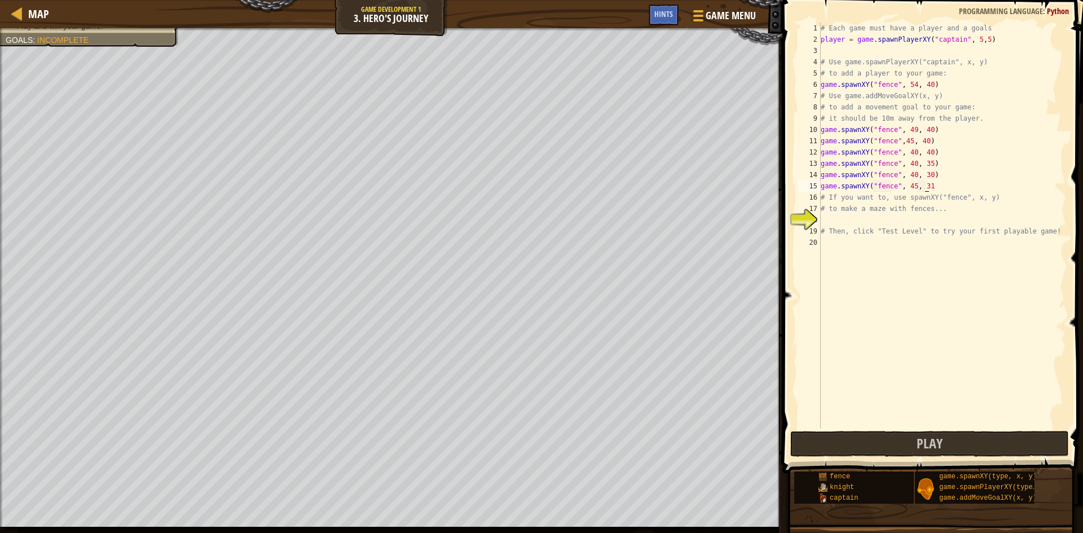
scroll to position [5, 8]
type textarea "game.spawnXY("fence", 45, 30)"
click at [936, 185] on div "# Each game must have a player and a goals player = game . spawnPlayerXY ( "cap…" at bounding box center [942, 237] width 248 height 429
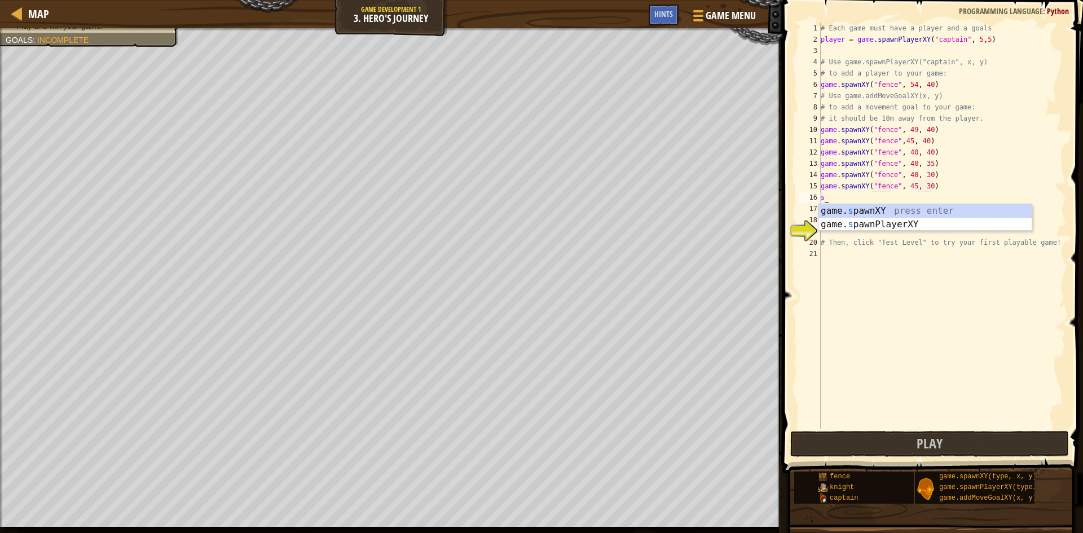
click at [918, 209] on div "game. s pawnXY press enter game. s pawnPlayerXY press enter" at bounding box center [924, 231] width 213 height 54
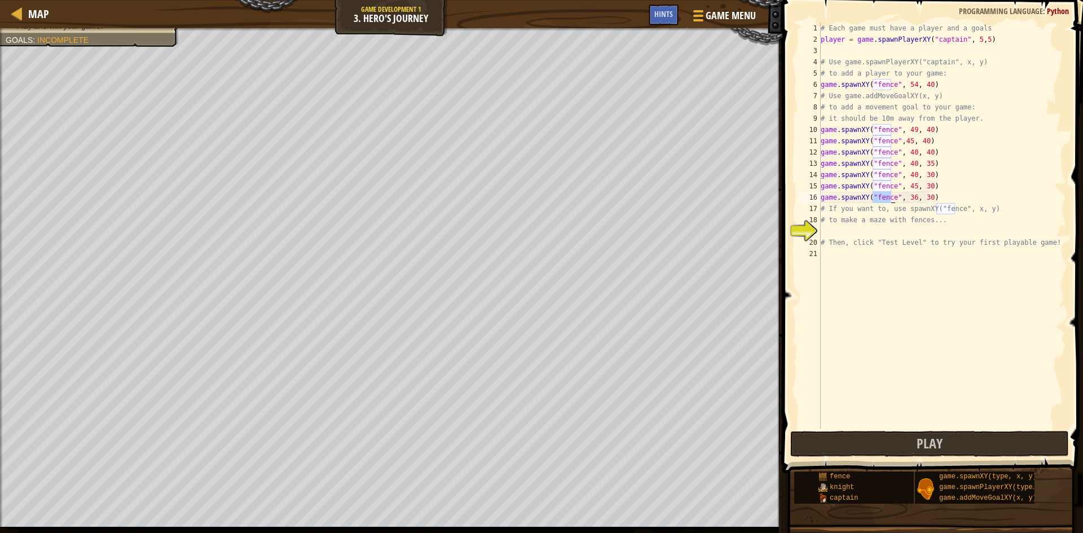
click at [902, 198] on div "# Each game must have a player and a goals player = game . spawnPlayerXY ( "cap…" at bounding box center [942, 237] width 248 height 429
click at [947, 197] on div "# Each game must have a player and a goals player = game . spawnPlayerXY ( "cap…" at bounding box center [942, 237] width 248 height 429
type textarea "game.spawnXY("fence", 50, 30)"
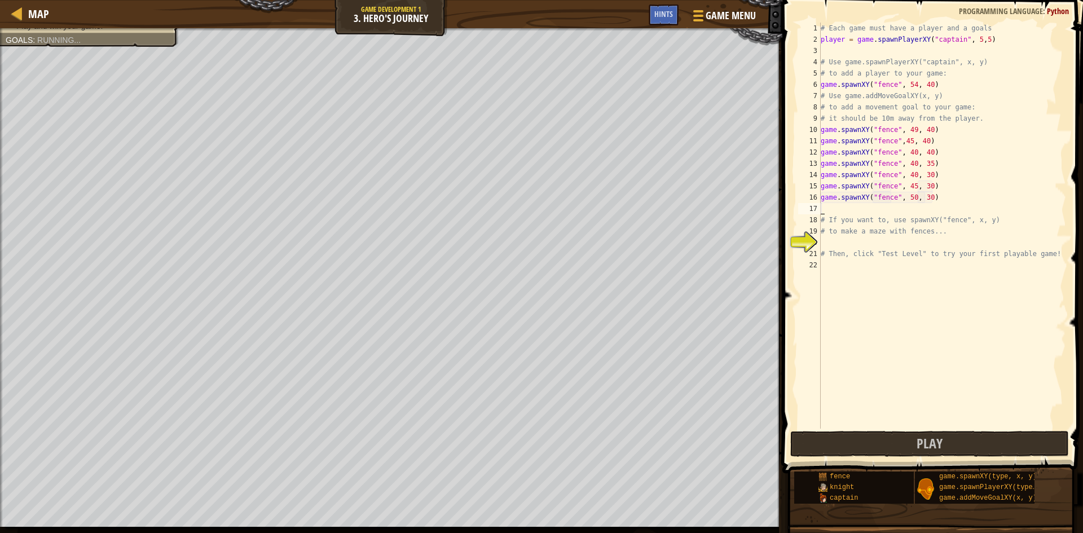
scroll to position [5, 0]
click at [838, 222] on div "game. s pawnXY press enter game. s pawnPlayerXY press enter" at bounding box center [924, 242] width 213 height 54
click at [905, 212] on div "# Each game must have a player and a goals player = game . spawnPlayerXY ( "cap…" at bounding box center [942, 237] width 248 height 429
click at [903, 214] on div "# Each game must have a player and a goals player = game . spawnPlayerXY ( "cap…" at bounding box center [942, 237] width 248 height 429
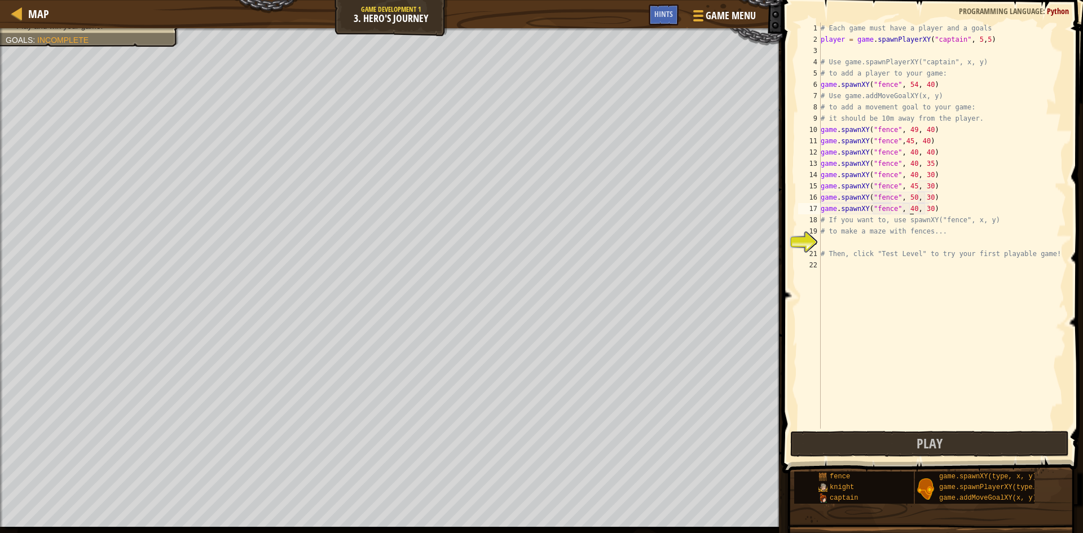
click at [920, 209] on div "# Each game must have a player and a goals player = game . spawnPlayerXY ( "cap…" at bounding box center [942, 237] width 248 height 429
click at [918, 207] on div "# Each game must have a player and a goals player = game . spawnPlayerXY ( "cap…" at bounding box center [942, 237] width 248 height 429
type textarea "game.spawnXY("fence", 40, 2530)"
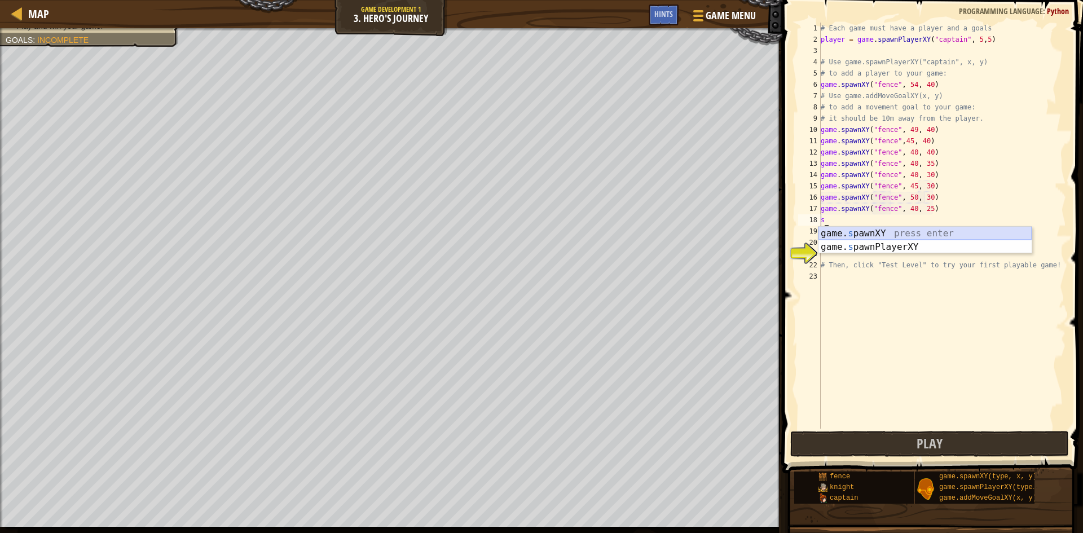
click at [908, 232] on div "game. s pawnXY press enter game. s pawnPlayerXY press enter" at bounding box center [924, 254] width 213 height 54
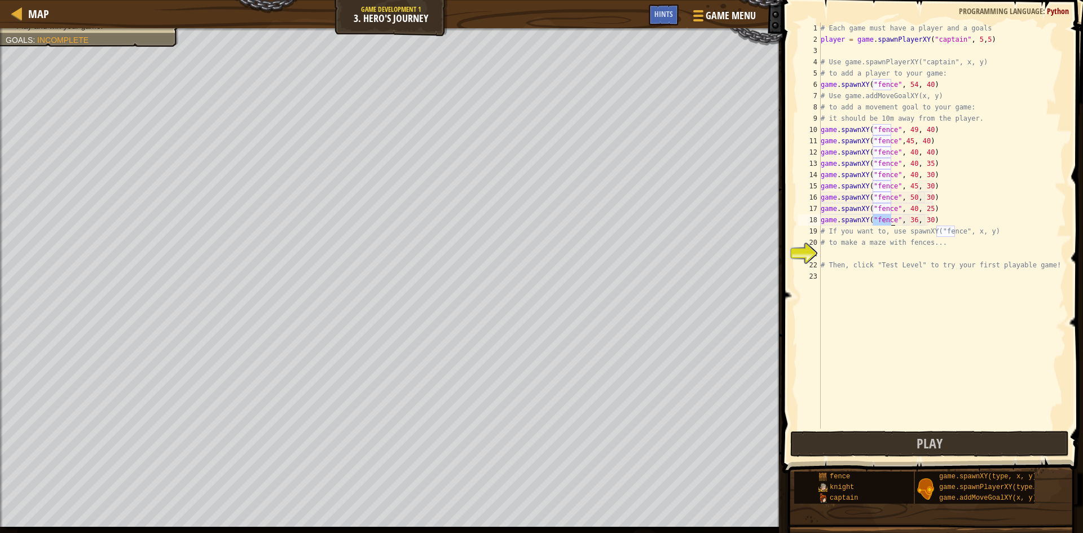
click at [909, 219] on div "# Each game must have a player and a goals player = game . spawnPlayerXY ( "cap…" at bounding box center [942, 237] width 248 height 429
click at [905, 227] on div "# Each game must have a player and a goals player = game . spawnPlayerXY ( "cap…" at bounding box center [942, 237] width 248 height 429
click at [904, 224] on div "# Each game must have a player and a goals player = game . spawnPlayerXY ( "cap…" at bounding box center [942, 237] width 248 height 429
click at [924, 221] on div "# Each game must have a player and a goals player = game . spawnPlayerXY ( "cap…" at bounding box center [942, 237] width 248 height 429
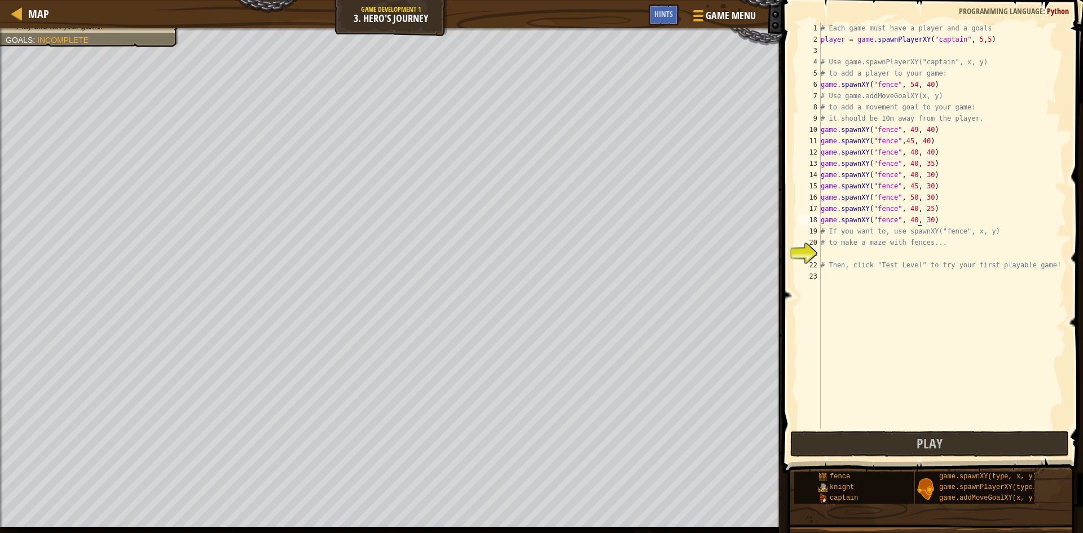
click at [917, 222] on div "# Each game must have a player and a goals player = game . spawnPlayerXY ( "cap…" at bounding box center [942, 237] width 248 height 429
click at [881, 231] on div "# Each game must have a player and a goals player = game . spawnPlayerXY ( "cap…" at bounding box center [942, 237] width 248 height 429
type textarea "0"
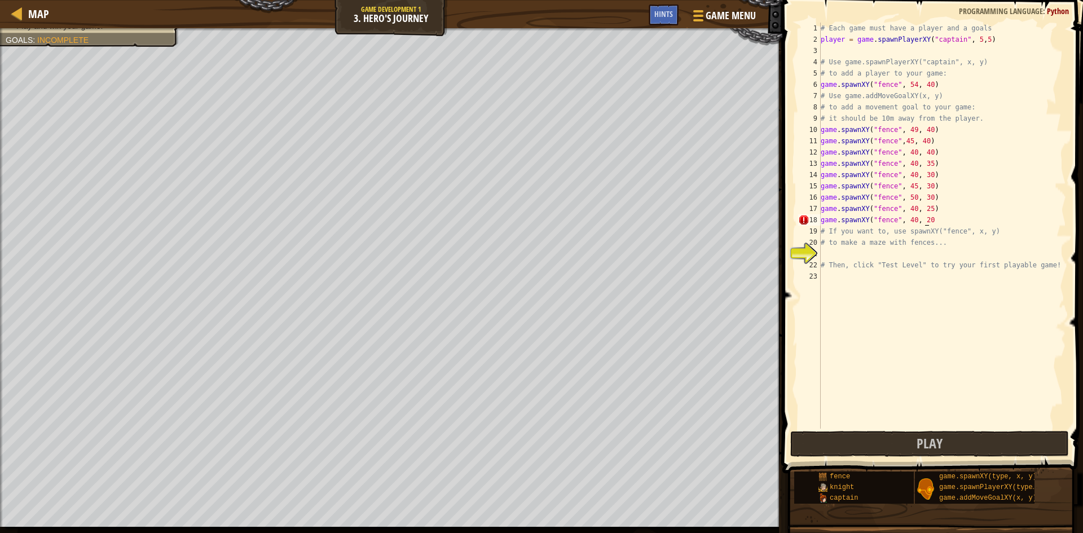
type textarea "game.spawnXY("fence", 40, 20)"
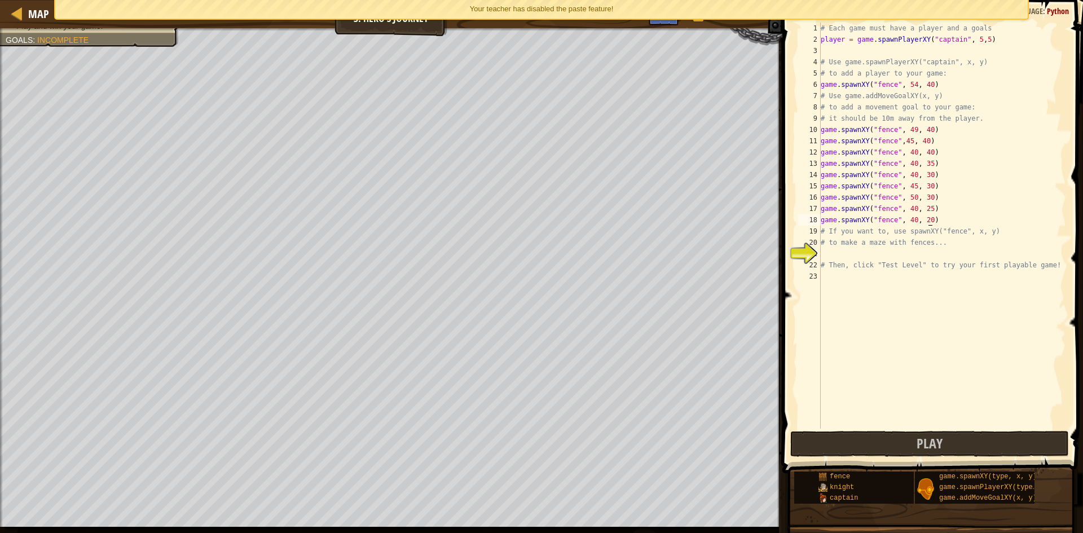
click at [936, 218] on div "# Each game must have a player and a goals player = game . spawnPlayerXY ( "cap…" at bounding box center [942, 237] width 248 height 429
type textarea "game.spawnXY("fence", 40, 20)"
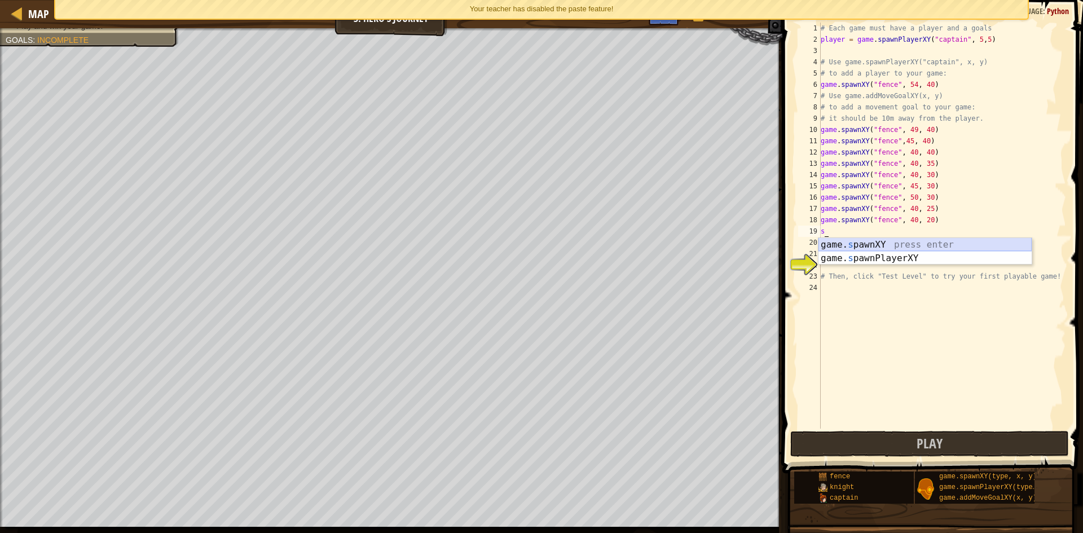
click at [916, 241] on div "game. s pawnXY press enter game. s pawnPlayerXY press enter" at bounding box center [924, 265] width 213 height 54
click at [909, 231] on div "# Each game must have a player and a goals player = game . spawnPlayerXY ( "cap…" at bounding box center [942, 237] width 248 height 429
click at [904, 232] on div "# Each game must have a player and a goals player = game . spawnPlayerXY ( "cap…" at bounding box center [942, 237] width 248 height 429
click at [918, 232] on div "# Each game must have a player and a goals player = game . spawnPlayerXY ( "cap…" at bounding box center [942, 237] width 248 height 429
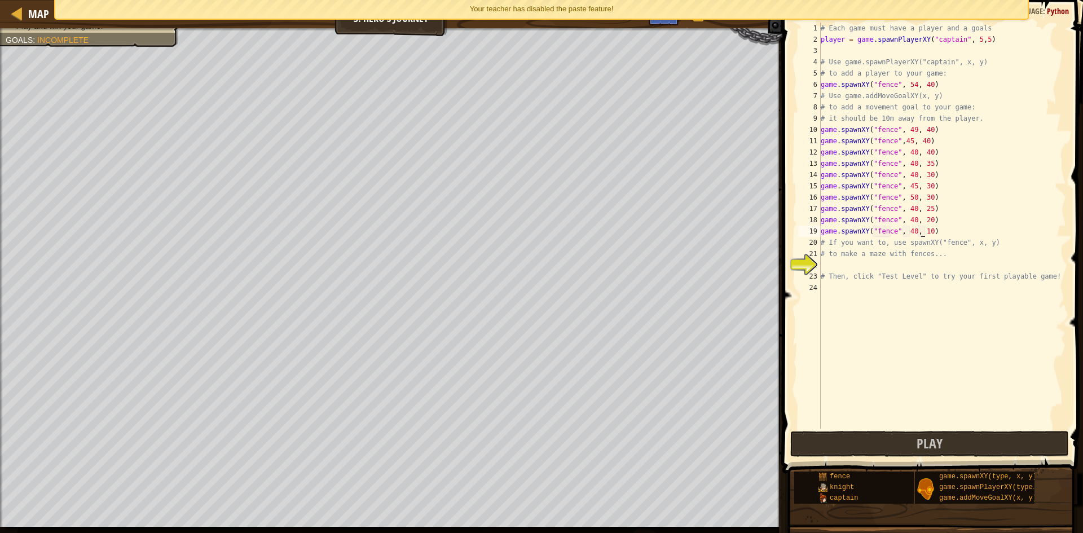
type textarea "game.spawnXY("fence", 40, 1530)"
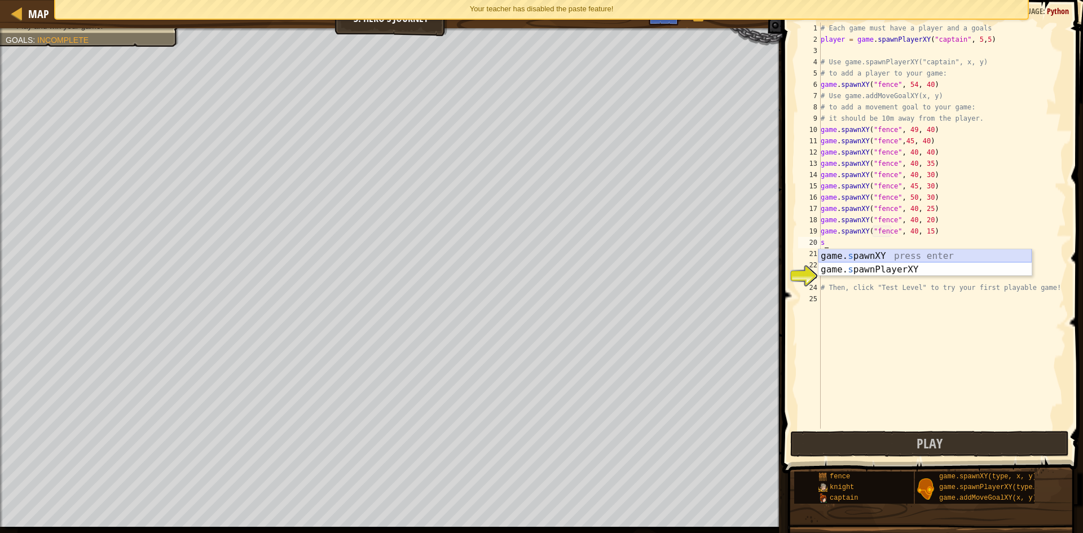
click at [872, 253] on div "game. s pawnXY press enter game. s pawnPlayerXY press enter" at bounding box center [924, 276] width 213 height 54
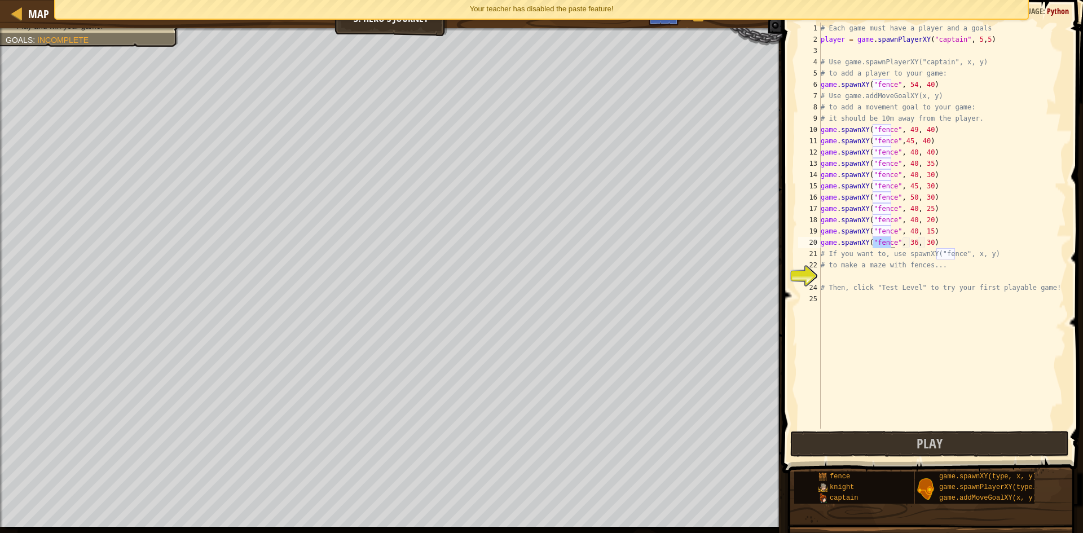
click at [905, 244] on div "# Each game must have a player and a goals player = game . spawnPlayerXY ( "cap…" at bounding box center [942, 237] width 248 height 429
click at [905, 243] on div "# Each game must have a player and a goals player = game . spawnPlayerXY ( "cap…" at bounding box center [942, 237] width 248 height 429
click at [903, 244] on div "# Each game must have a player and a goals player = game . spawnPlayerXY ( "cap…" at bounding box center [942, 237] width 248 height 429
click at [920, 243] on div "# Each game must have a player and a goals player = game . spawnPlayerXY ( "cap…" at bounding box center [942, 237] width 248 height 429
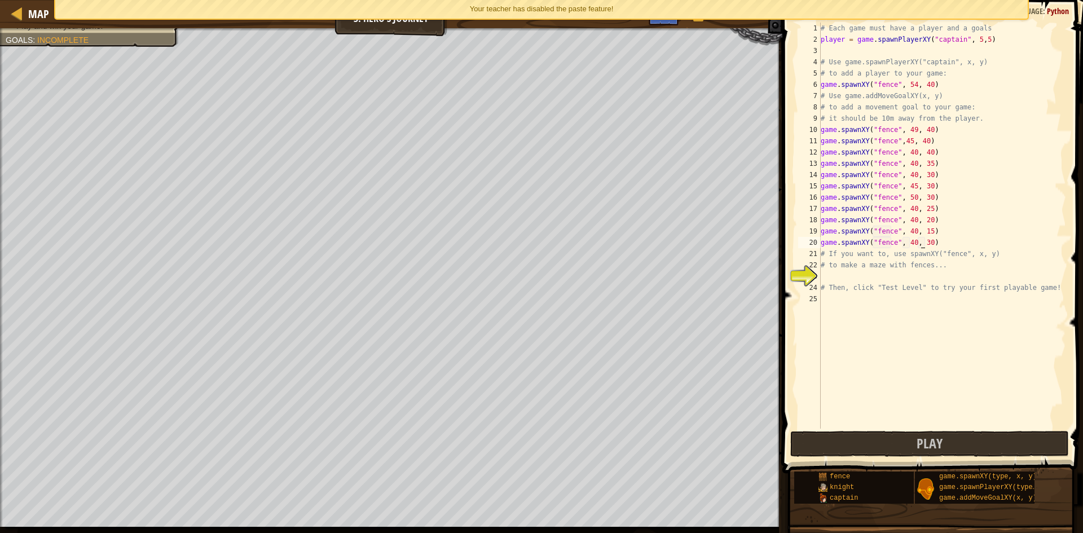
click at [918, 245] on div "# Each game must have a player and a goals player = game . spawnPlayerXY ( "cap…" at bounding box center [942, 237] width 248 height 429
type textarea "game.spawnXY("fence", 40, 10))"
click at [842, 272] on div "# Each game must have a player and a goals player = game . spawnPlayerXY ( "cap…" at bounding box center [942, 237] width 248 height 429
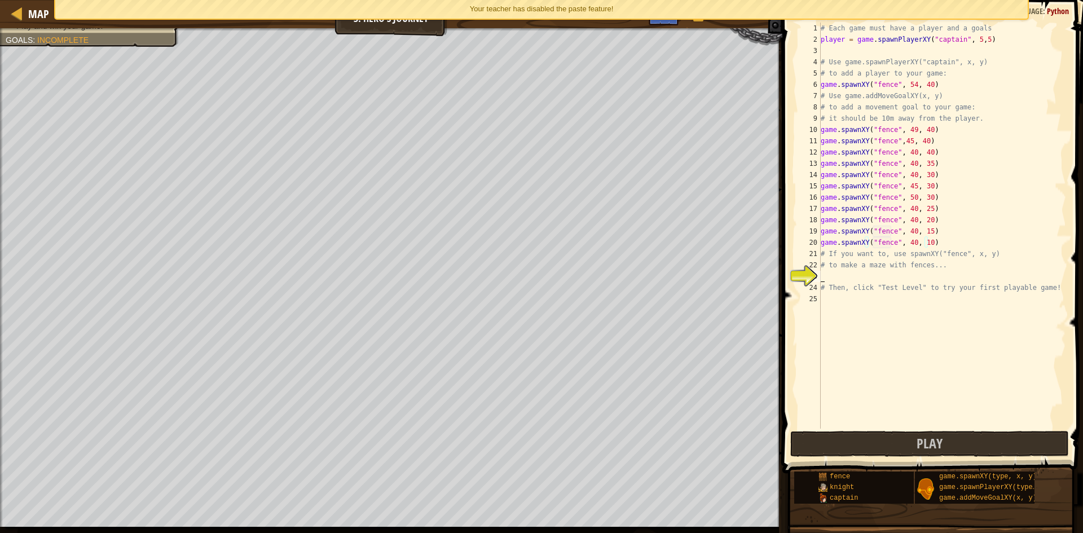
scroll to position [5, 0]
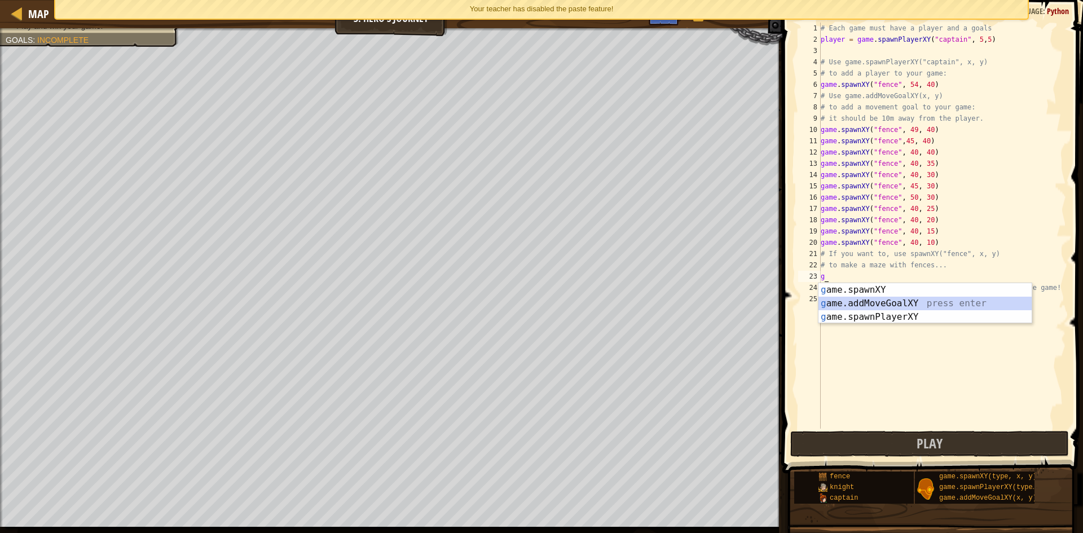
click at [876, 300] on div "g ame.spawnXY press enter g ame.addMoveGoalXY press enter g ame.spawnPlayerXY p…" at bounding box center [924, 317] width 213 height 68
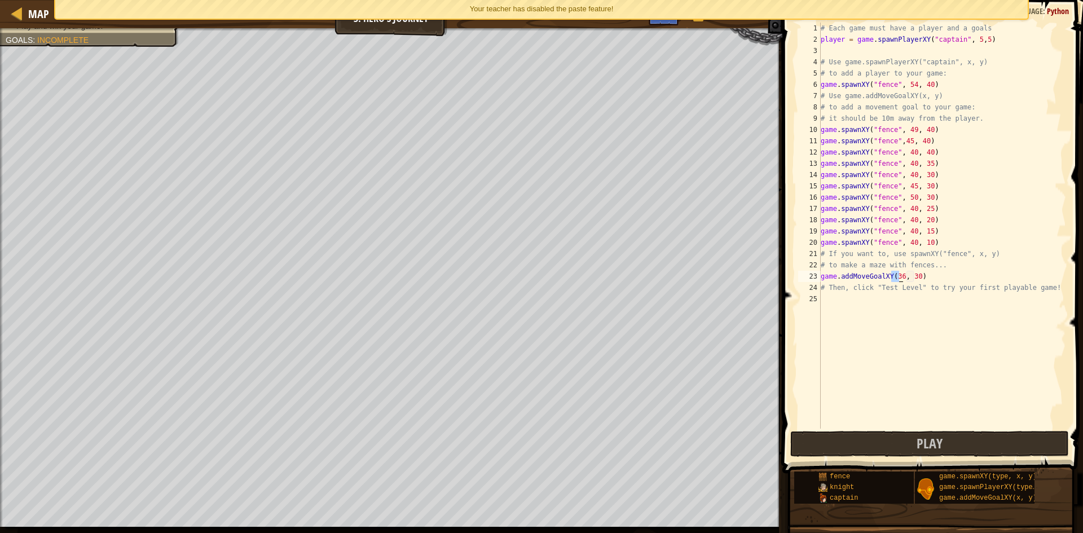
click at [892, 280] on div "# Each game must have a player and a goals player = game . spawnPlayerXY ( "cap…" at bounding box center [942, 237] width 248 height 429
click at [907, 279] on div "# Each game must have a player and a goals player = game . spawnPlayerXY ( "cap…" at bounding box center [942, 237] width 248 height 429
type textarea "game.addMoveGoalXY(45, 35)0)"
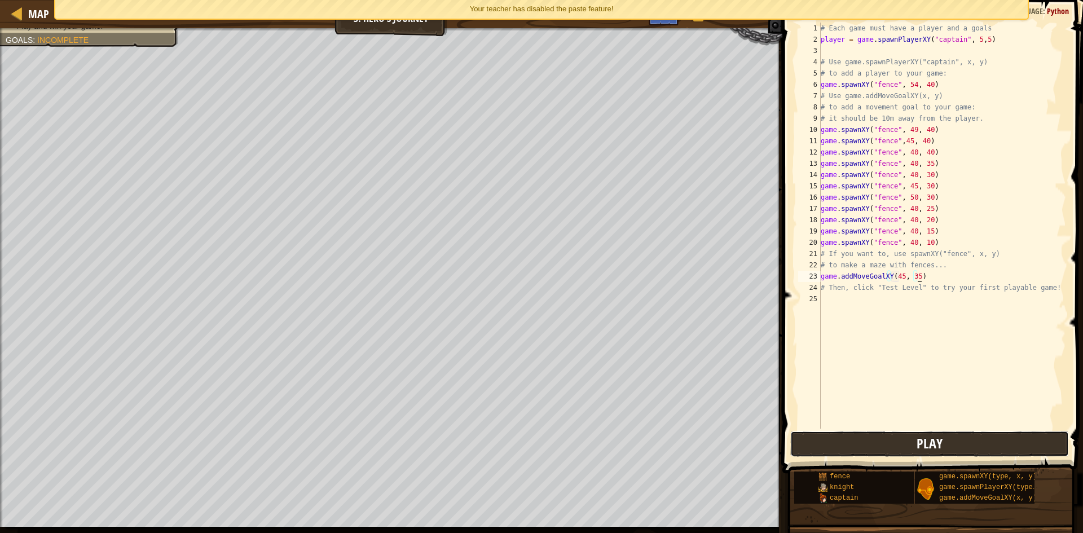
click at [915, 433] on button "Play" at bounding box center [929, 444] width 279 height 26
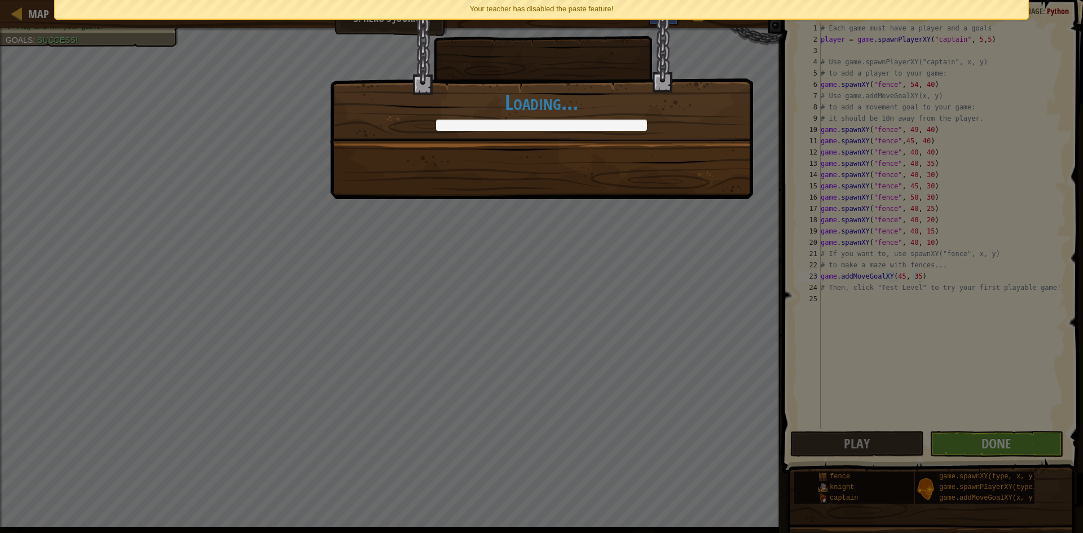
click at [992, 430] on div "You've got game! +0 +0 Continue Loading..." at bounding box center [541, 266] width 1083 height 533
click at [993, 436] on div "You've got game! +0 +0 Continue Loading..." at bounding box center [541, 266] width 1083 height 533
click at [992, 439] on div "You've got game! +0 +0 Continue Loading..." at bounding box center [541, 266] width 1083 height 533
click at [992, 439] on div "You've got game! +4 +0 Continue Loading..." at bounding box center [541, 266] width 1083 height 533
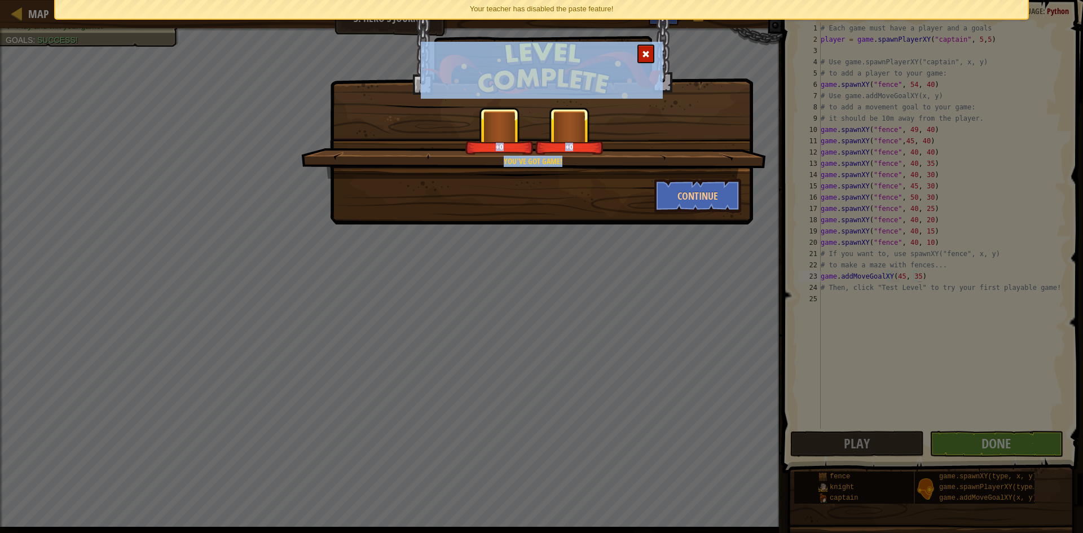
click at [992, 439] on div "You've got game! +0 +0 Continue" at bounding box center [541, 266] width 1083 height 533
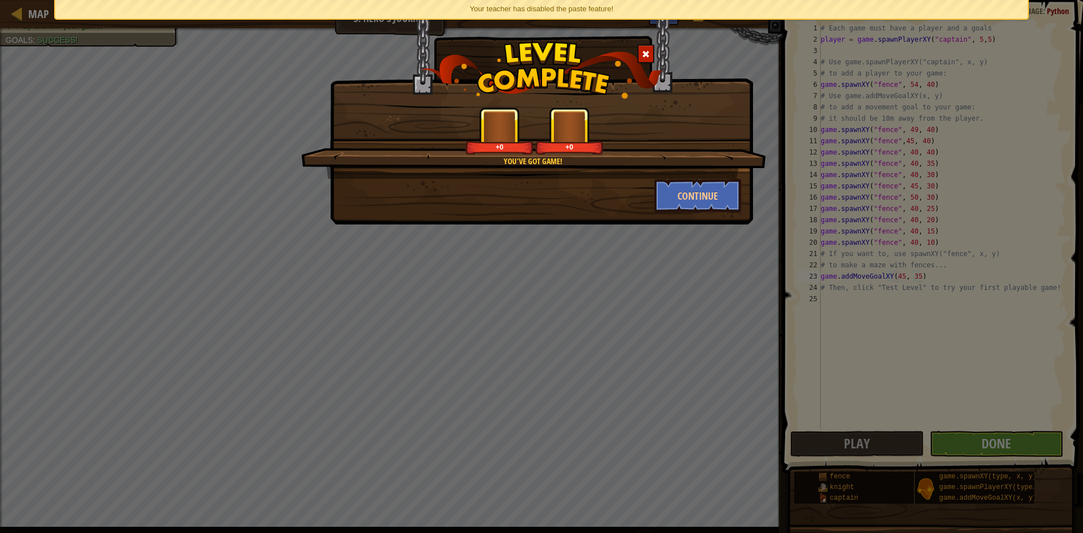
click at [992, 439] on div "You've got game! +0 +0 Continue" at bounding box center [541, 266] width 1083 height 533
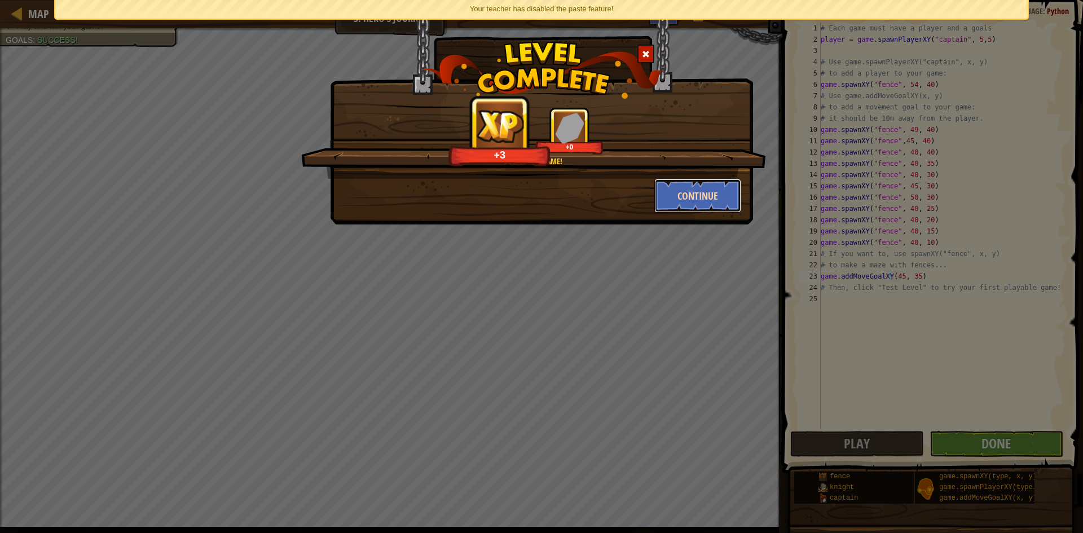
click at [692, 186] on button "Continue" at bounding box center [697, 196] width 87 height 34
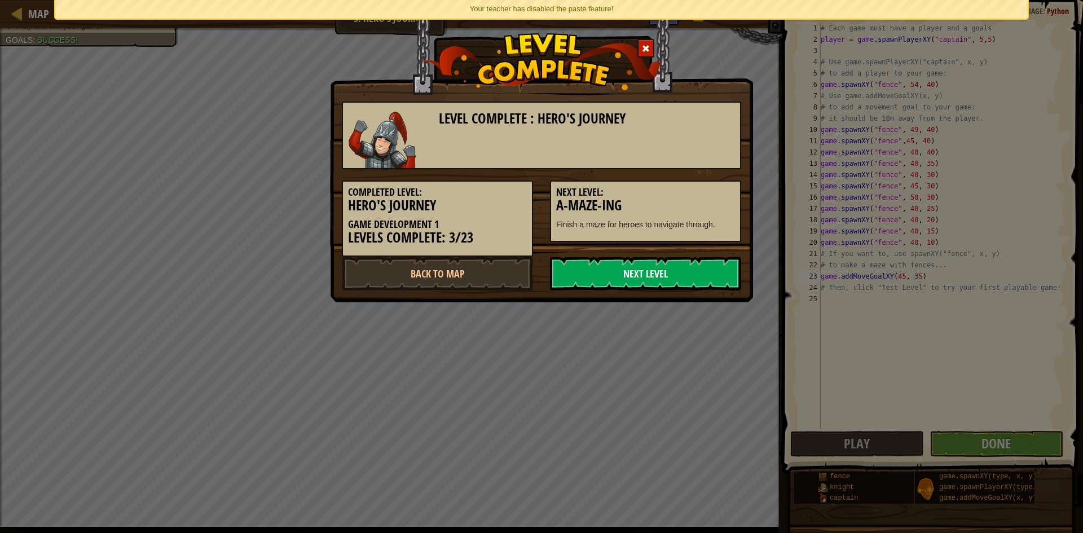
click at [677, 282] on link "Next Level" at bounding box center [645, 274] width 191 height 34
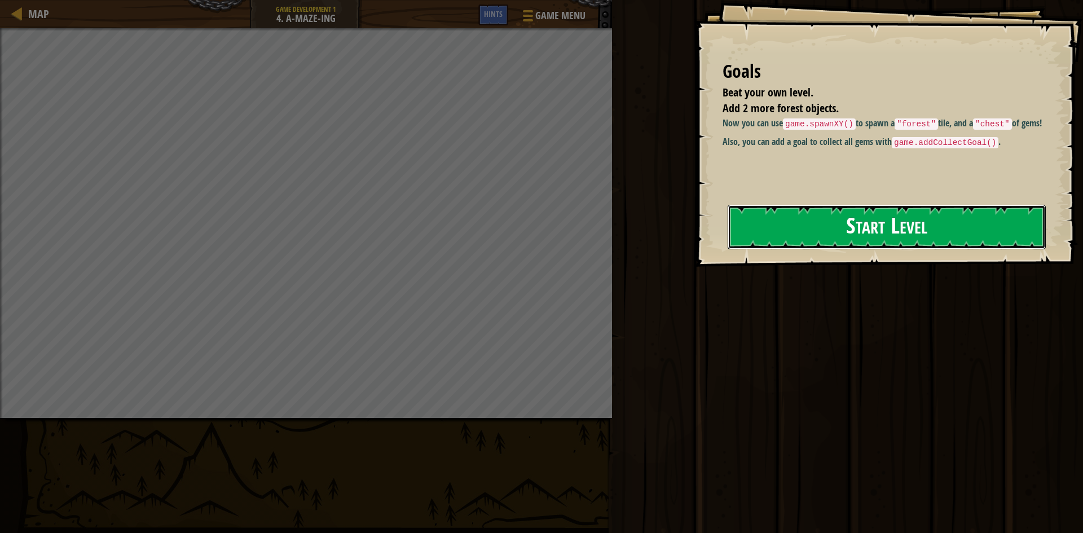
click at [842, 235] on button "Start Level" at bounding box center [887, 227] width 318 height 45
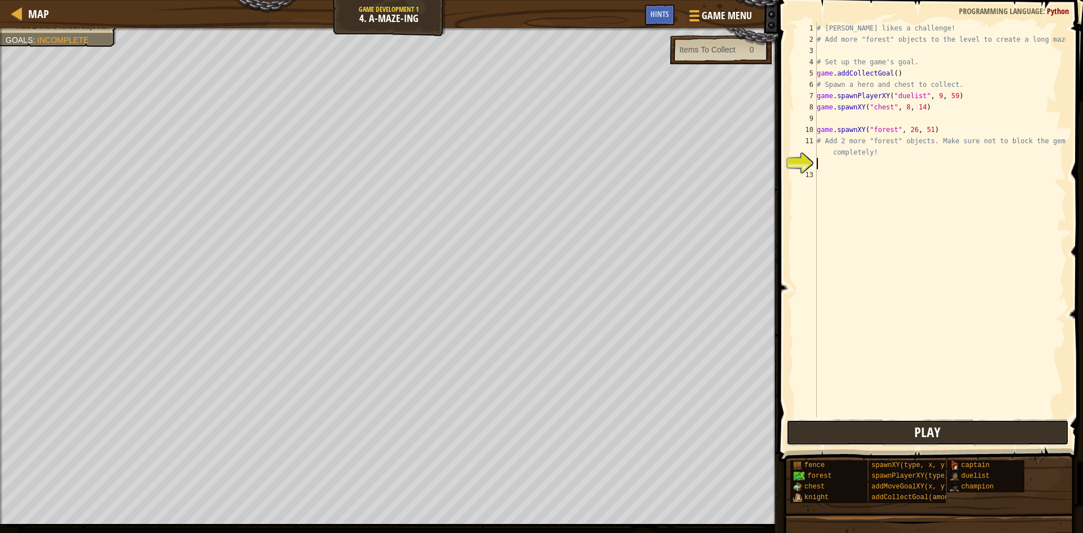
click at [945, 433] on button "Play" at bounding box center [927, 433] width 283 height 26
click at [936, 431] on span "Play" at bounding box center [927, 432] width 26 height 18
